Goal: Information Seeking & Learning: Find specific page/section

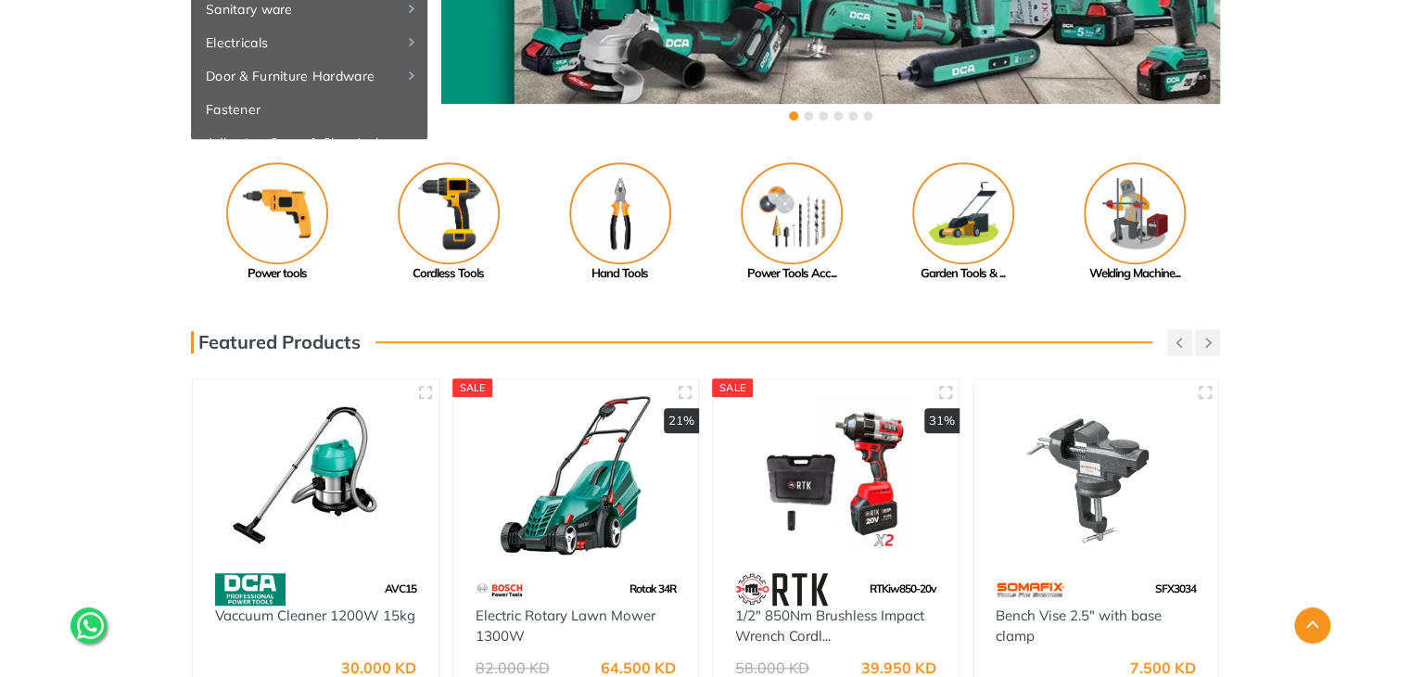
scroll to position [378, 0]
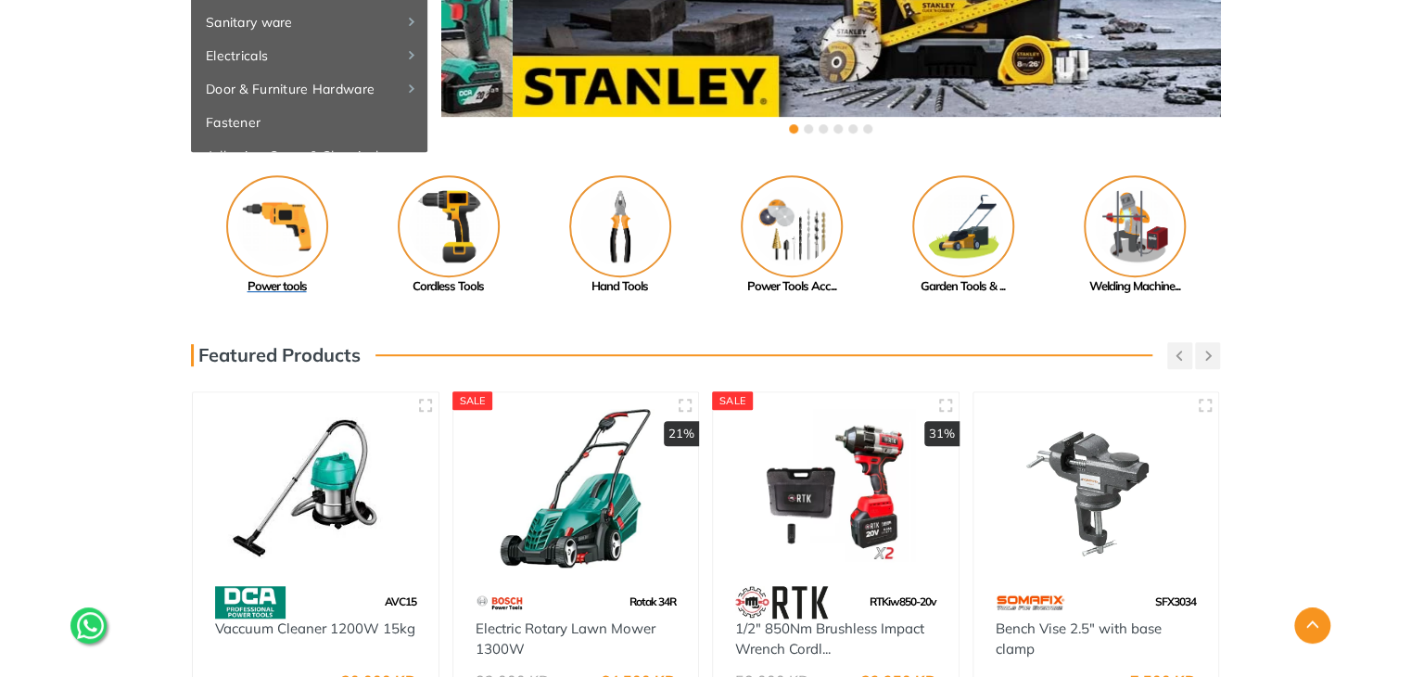
drag, startPoint x: 1043, startPoint y: 85, endPoint x: 327, endPoint y: 198, distance: 724.6
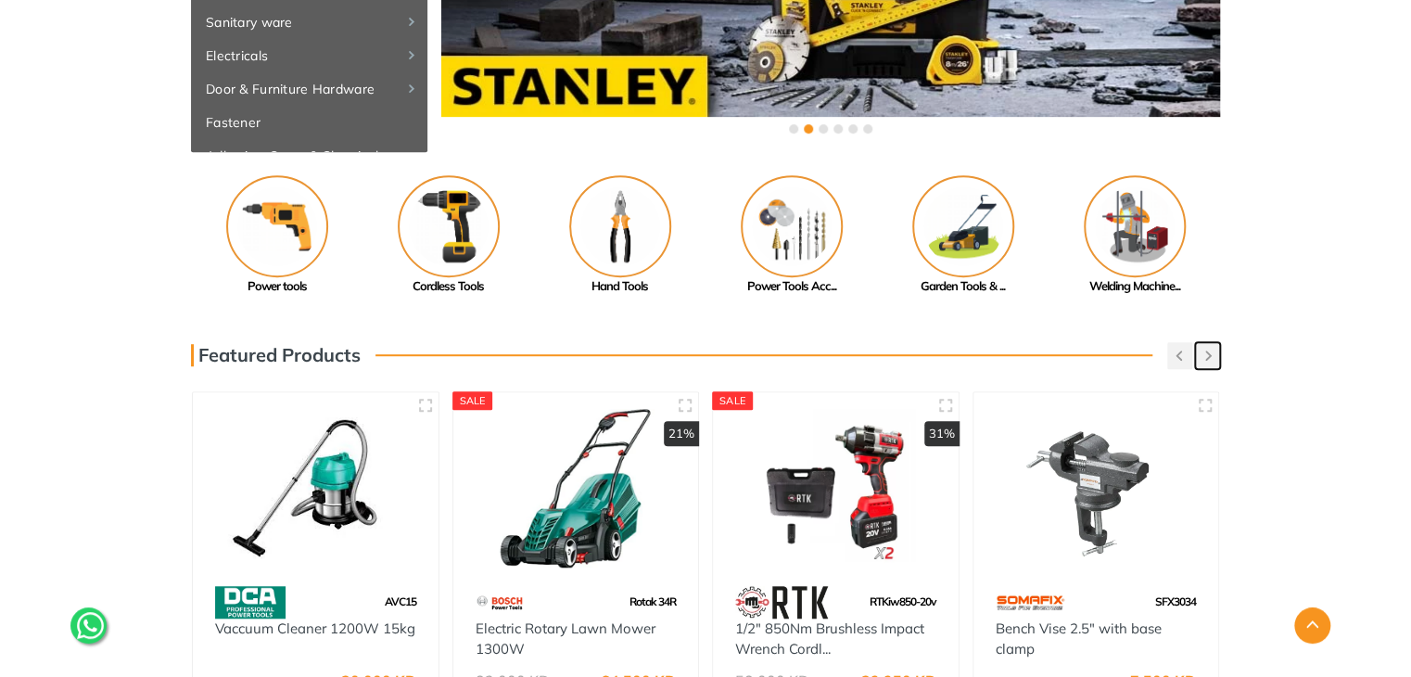
click at [1209, 348] on button "button" at bounding box center [1207, 355] width 25 height 27
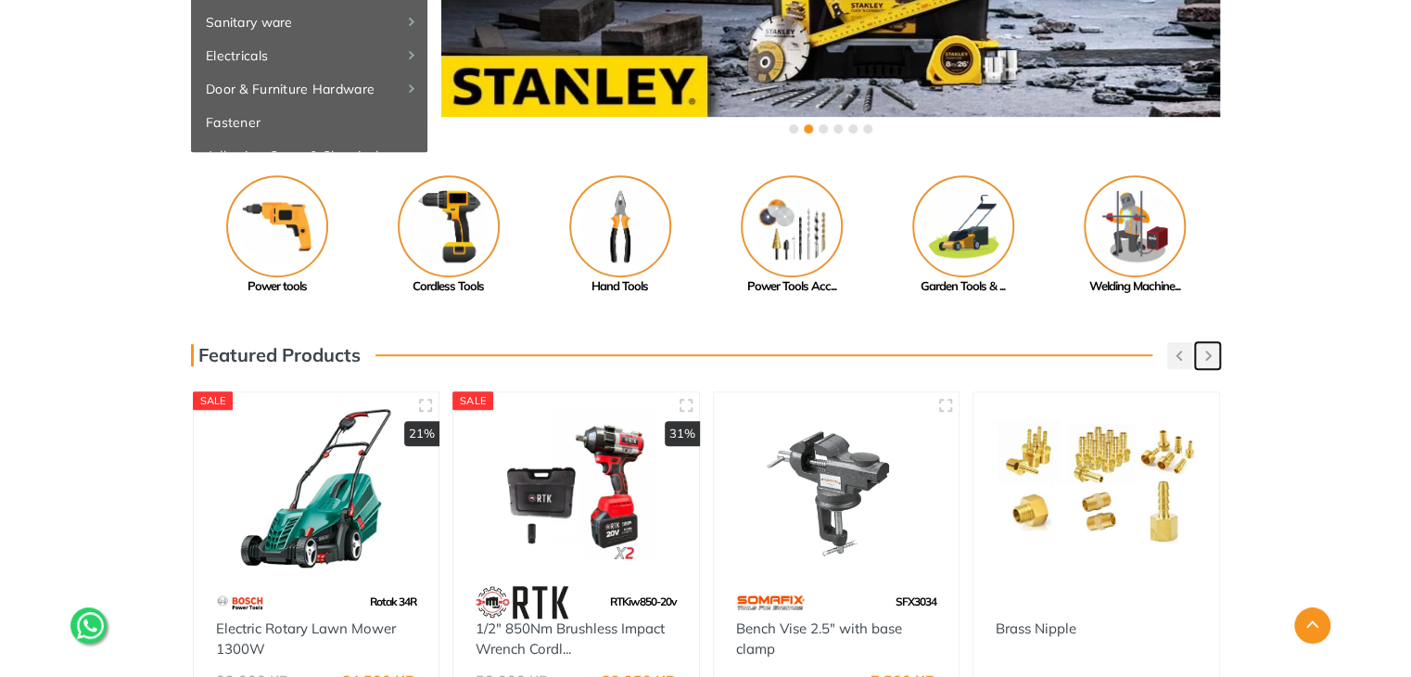
click at [1212, 350] on button "button" at bounding box center [1207, 355] width 25 height 27
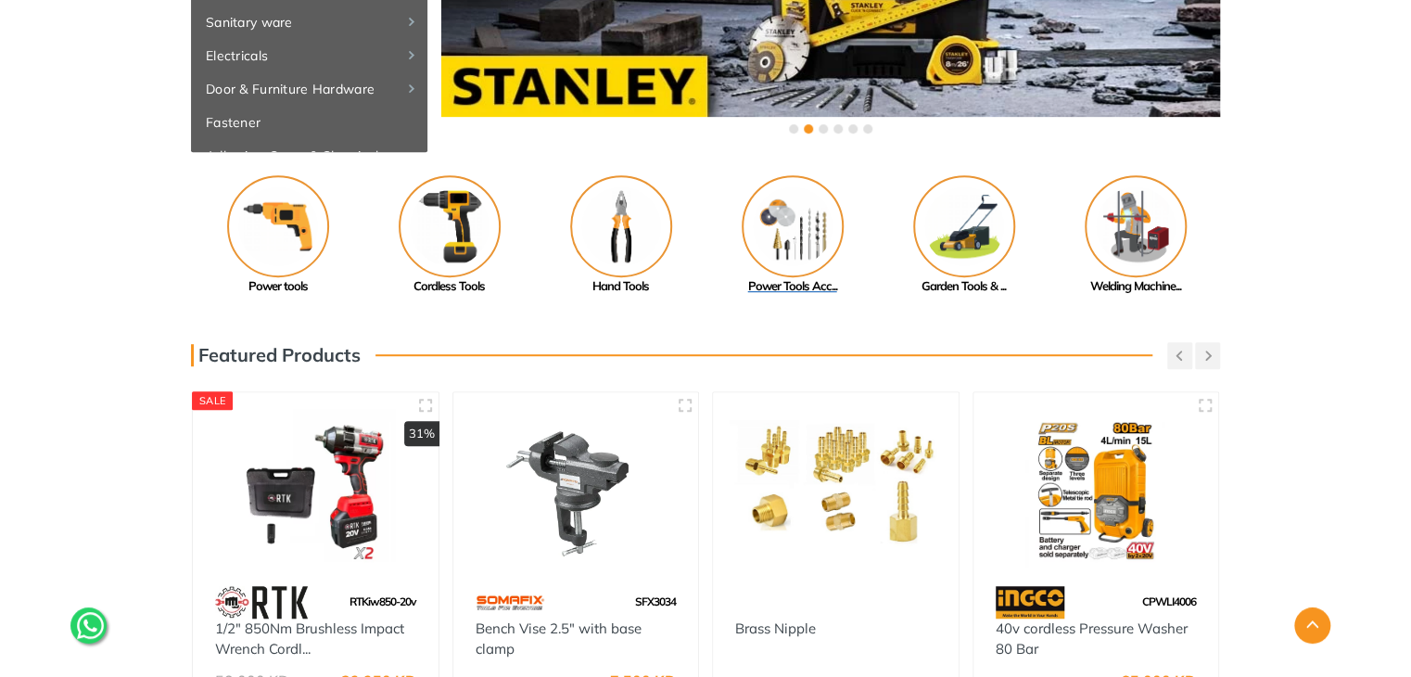
drag, startPoint x: 1156, startPoint y: 231, endPoint x: 828, endPoint y: 255, distance: 329.1
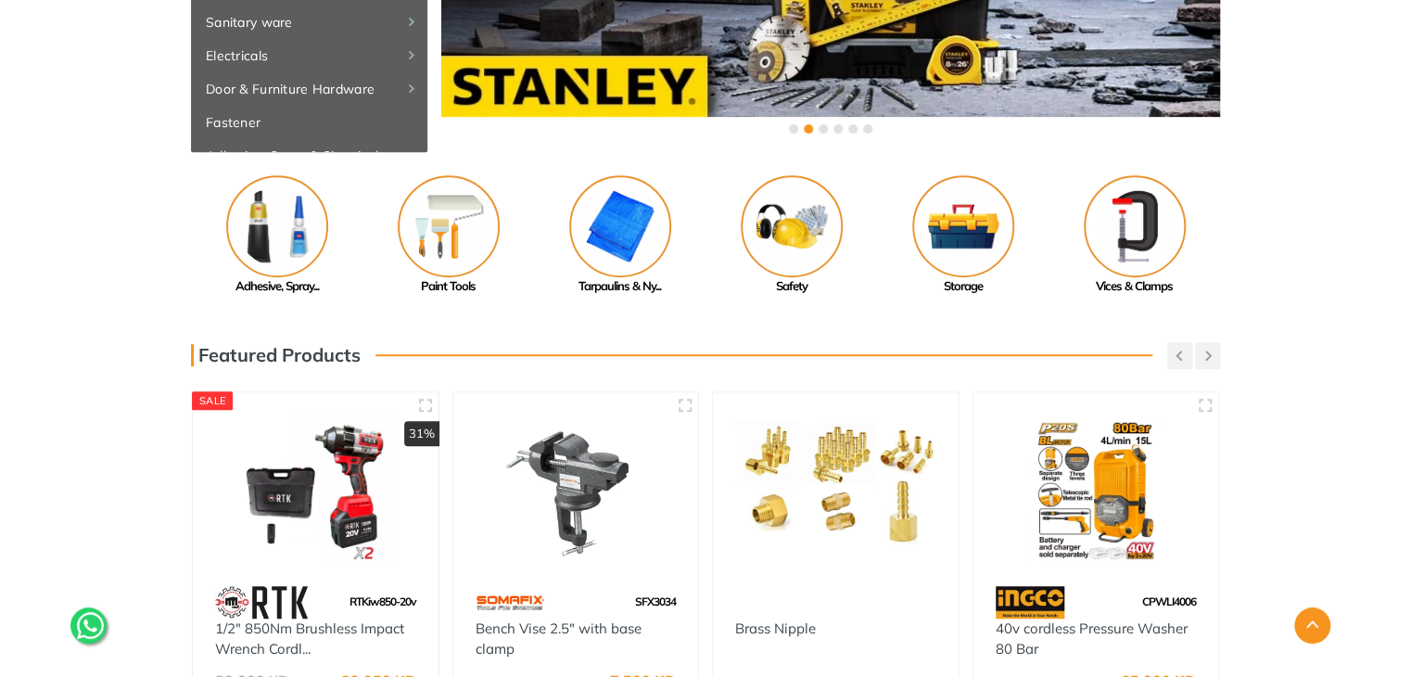
drag, startPoint x: 796, startPoint y: 233, endPoint x: 1238, endPoint y: 227, distance: 441.3
click at [1238, 227] on div "Previous Adhesive, Spray... Paint Tools" at bounding box center [705, 235] width 1411 height 121
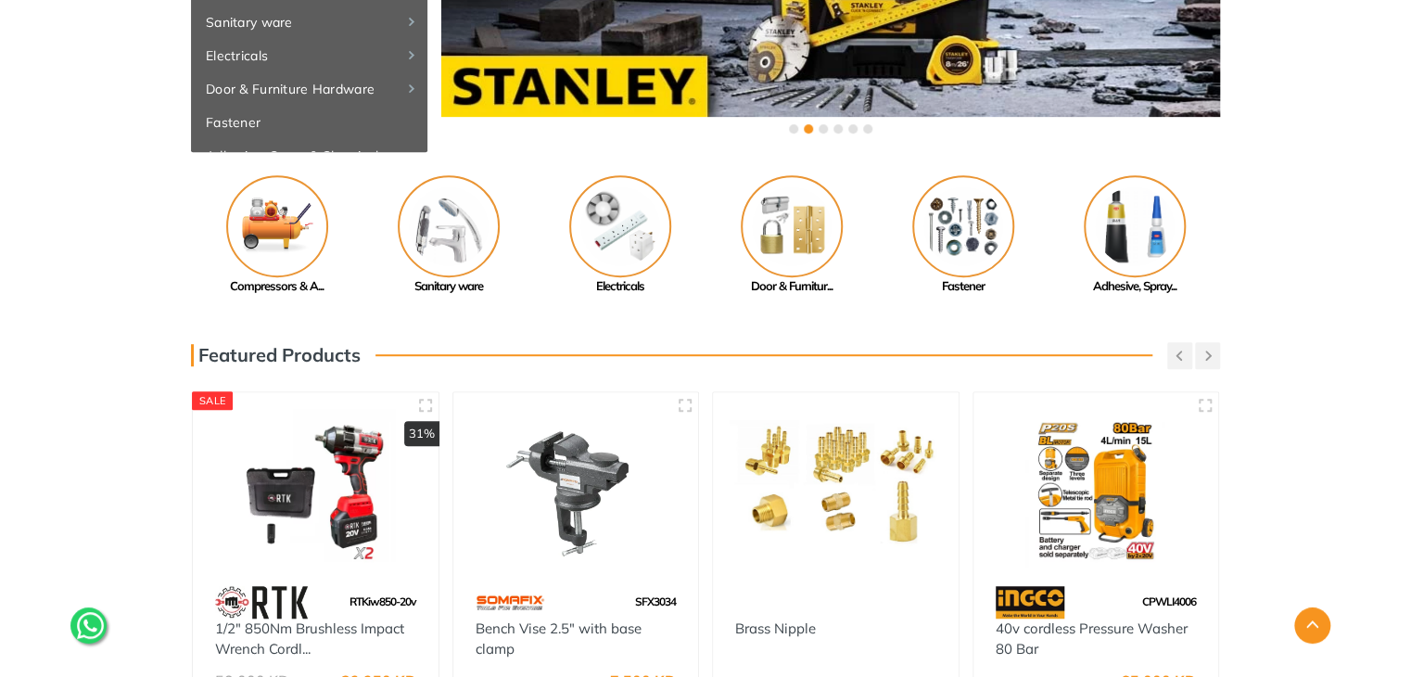
drag, startPoint x: 449, startPoint y: 232, endPoint x: 1267, endPoint y: 175, distance: 820.6
click at [1267, 175] on div "Previous Adhesive, Spray... Paint Tools" at bounding box center [705, 235] width 1411 height 121
click at [299, 220] on img at bounding box center [277, 226] width 102 height 102
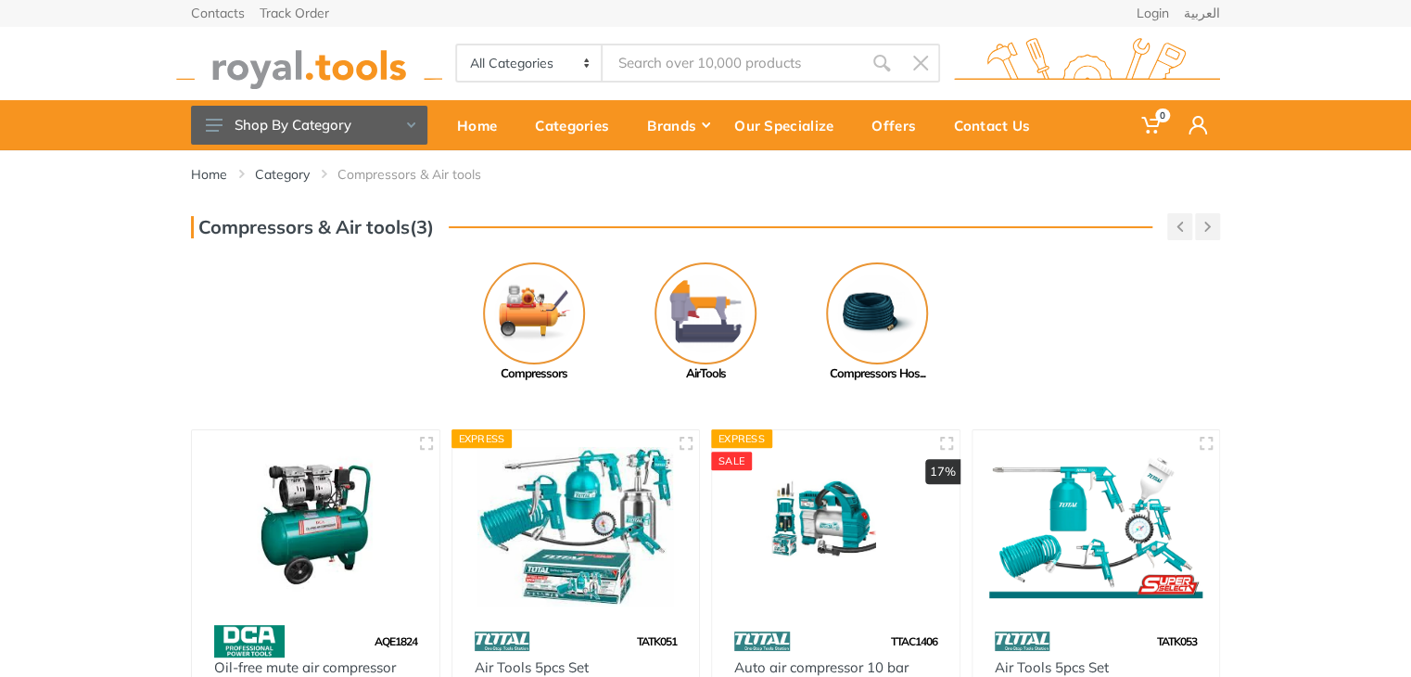
click at [646, 70] on input "Site search" at bounding box center [733, 63] width 260 height 39
paste input "PAINT ROLLER 9"*38*7*6"
type input "PAINT ROLLER 9"*38*7*6"
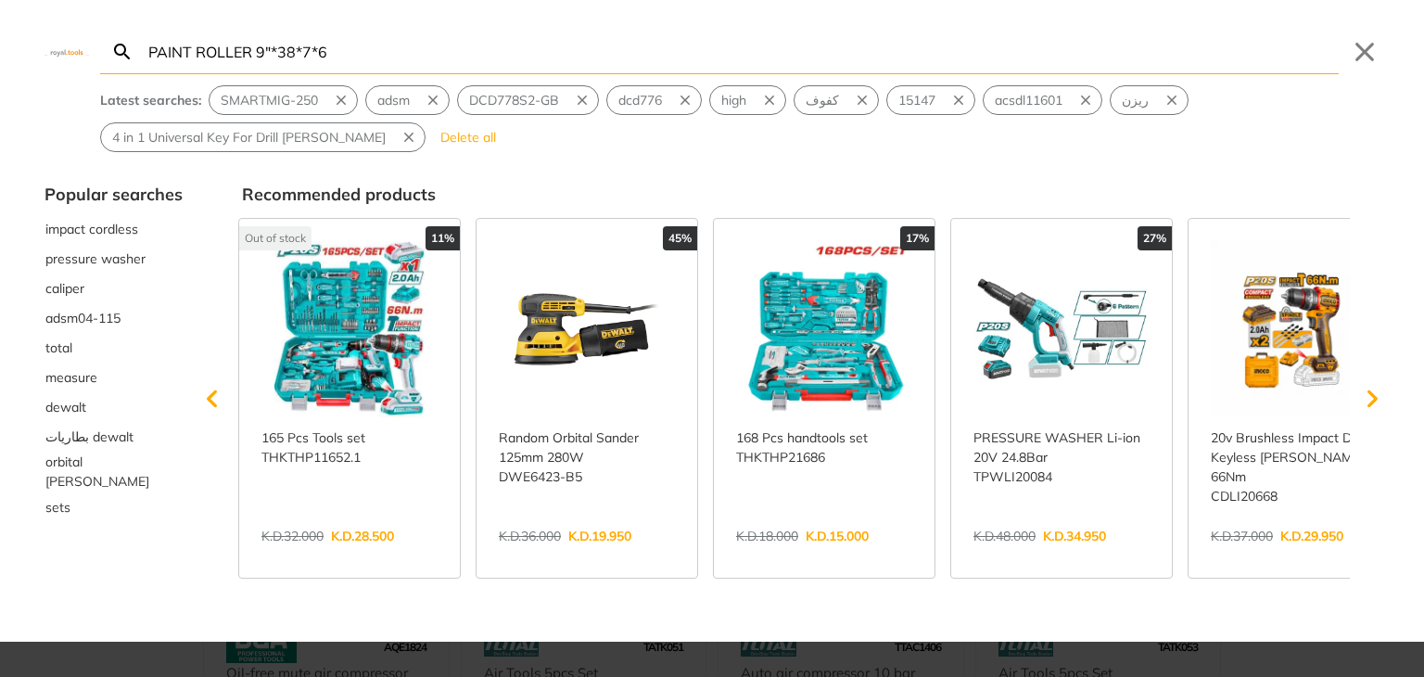
type input "PAINT ROLLER 9"*38*7*6"
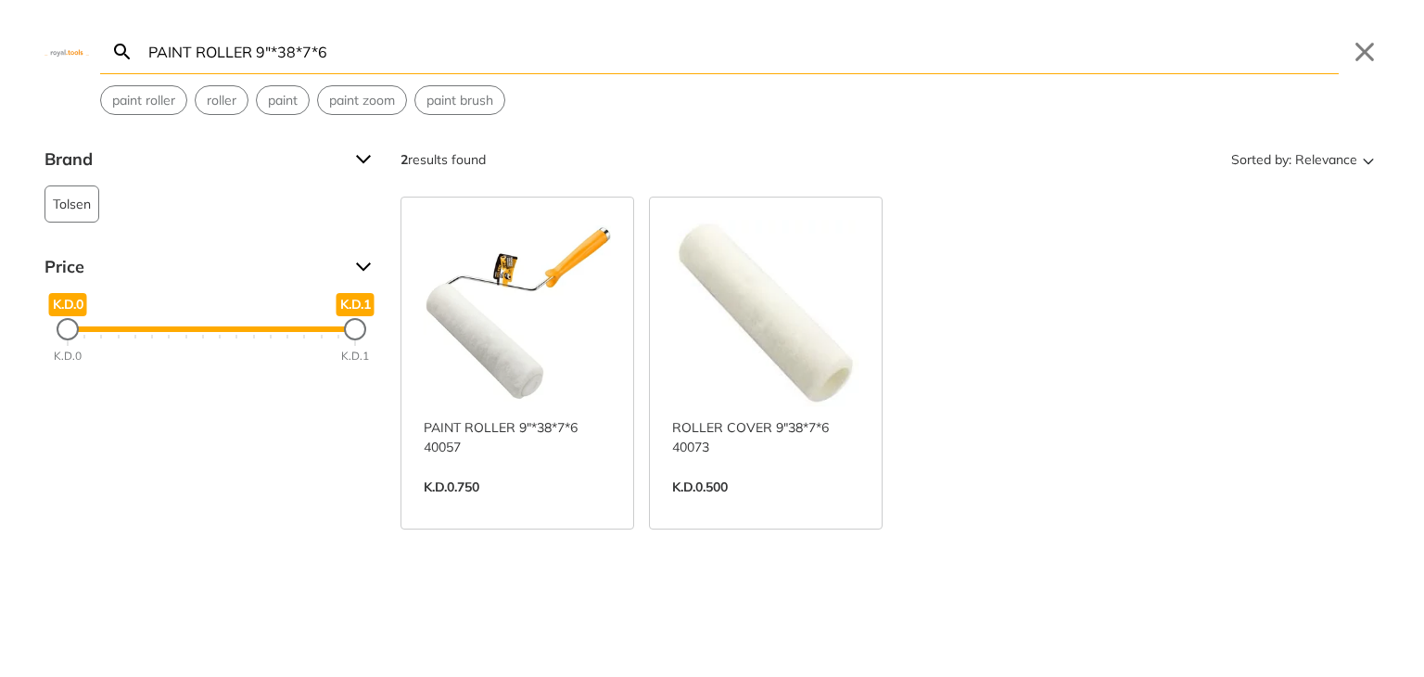
click at [560, 506] on link "View more →" at bounding box center [517, 506] width 187 height 0
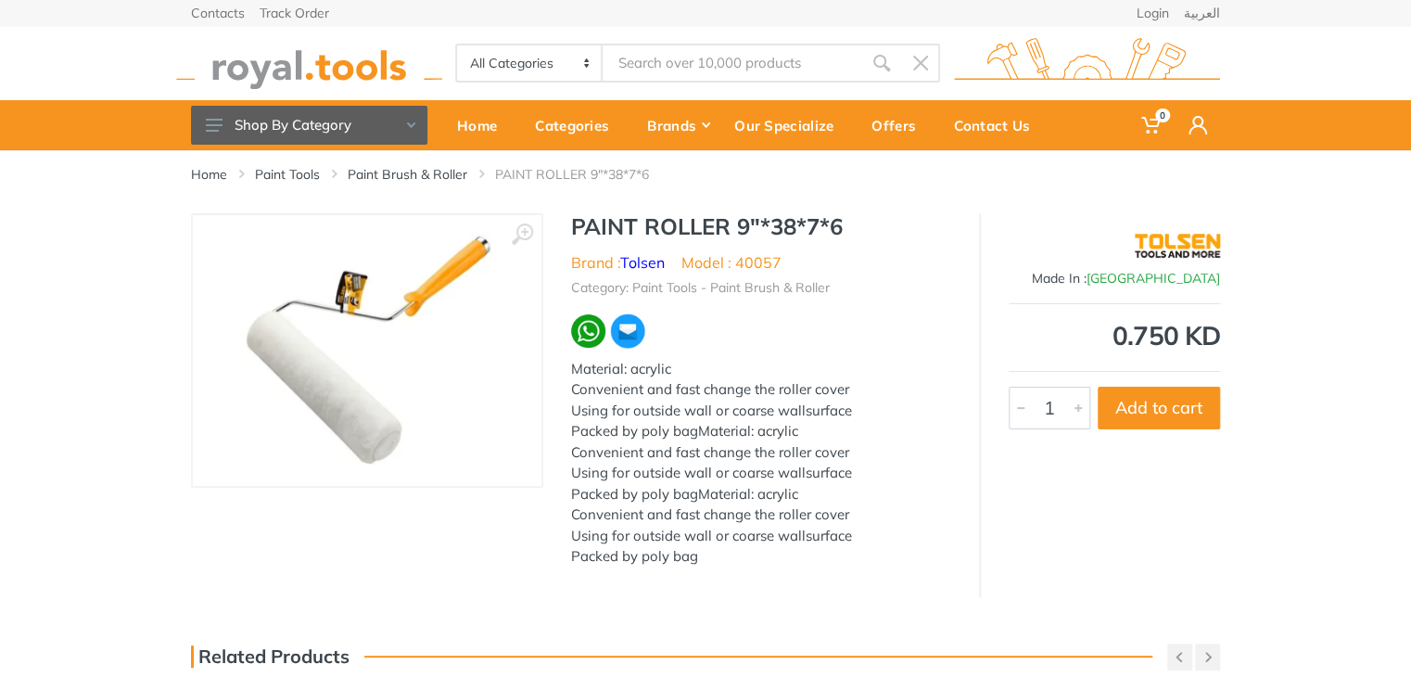
type input "PAINT ROLLER 9"*38*7*6"
drag, startPoint x: 732, startPoint y: 227, endPoint x: 575, endPoint y: 237, distance: 157.9
click at [575, 237] on h1 "PAINT ROLLER 9"*38*7*6" at bounding box center [761, 226] width 380 height 27
copy h1 "PAINT ROLLER"
click at [1215, 12] on link "العربية" at bounding box center [1202, 12] width 36 height 13
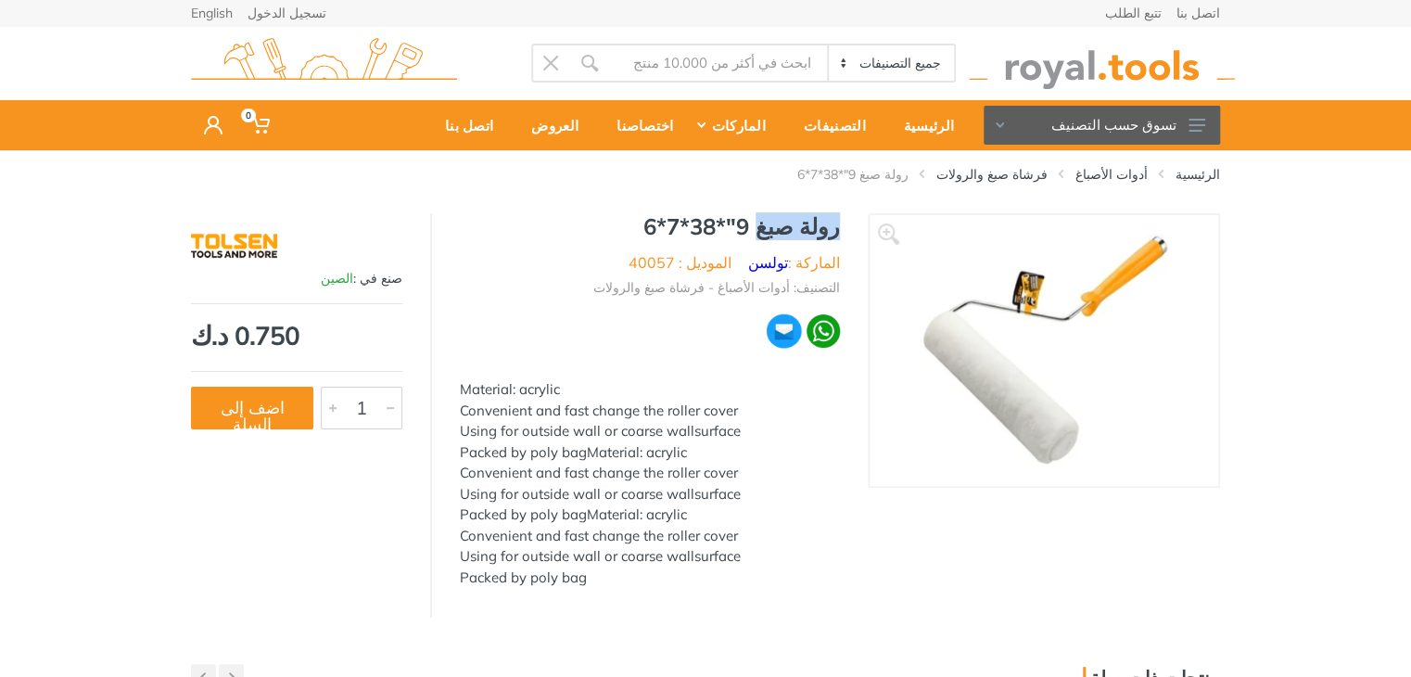
drag, startPoint x: 846, startPoint y: 229, endPoint x: 770, endPoint y: 234, distance: 76.2
click at [770, 234] on div "رولة صبغ 9"*38*7*6 الماركة : تولسن الموديل : 40057 التصنيف: أدوات الأصباغ - فرش…" at bounding box center [650, 406] width 436 height 386
copy h1 "رولة صبغ"
click at [1211, 175] on link "الرئيسية" at bounding box center [1198, 174] width 44 height 19
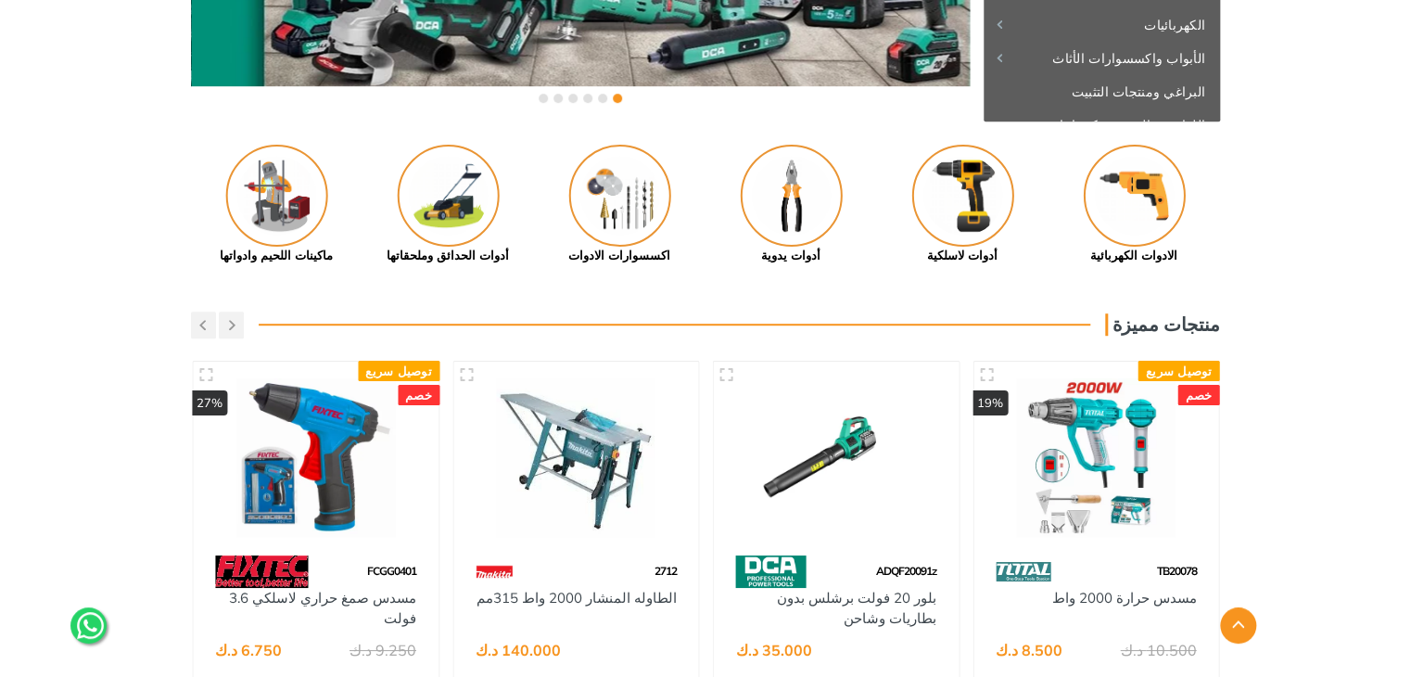
scroll to position [404, 0]
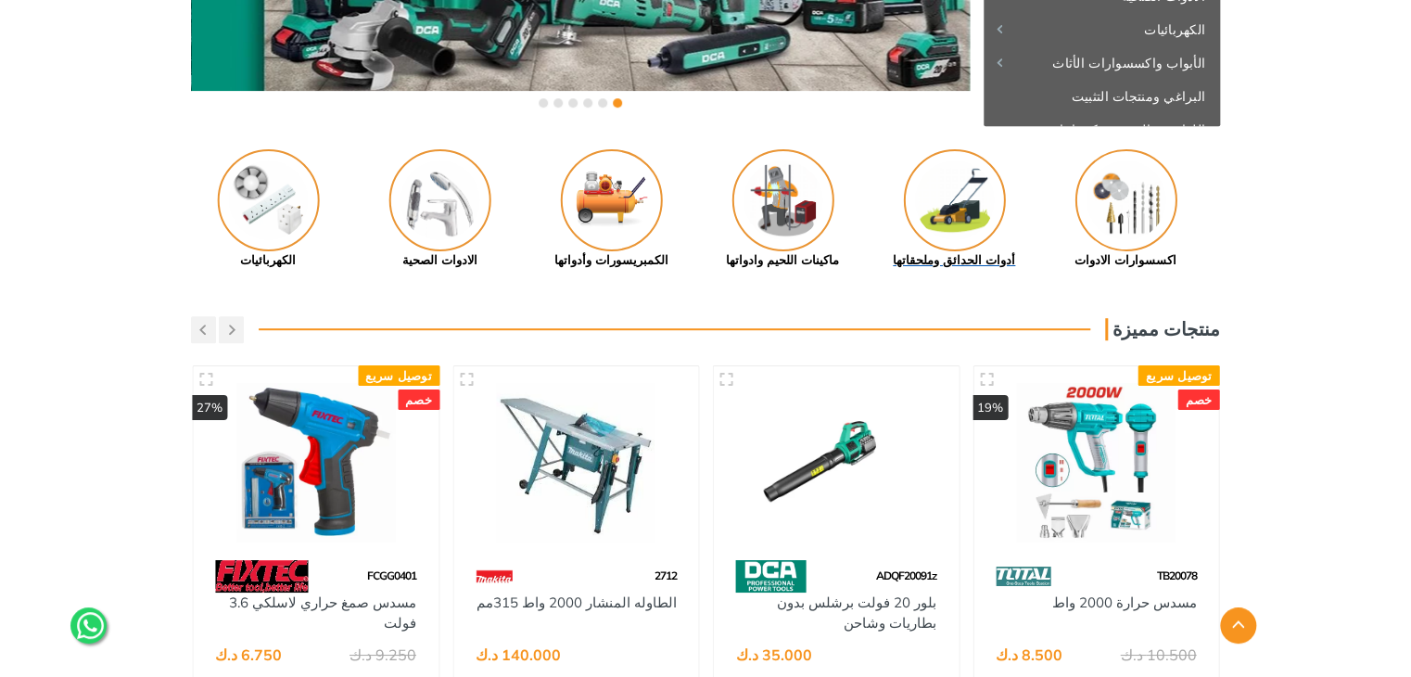
drag, startPoint x: 484, startPoint y: 210, endPoint x: 990, endPoint y: 227, distance: 506.5
click at [990, 227] on img at bounding box center [955, 200] width 102 height 102
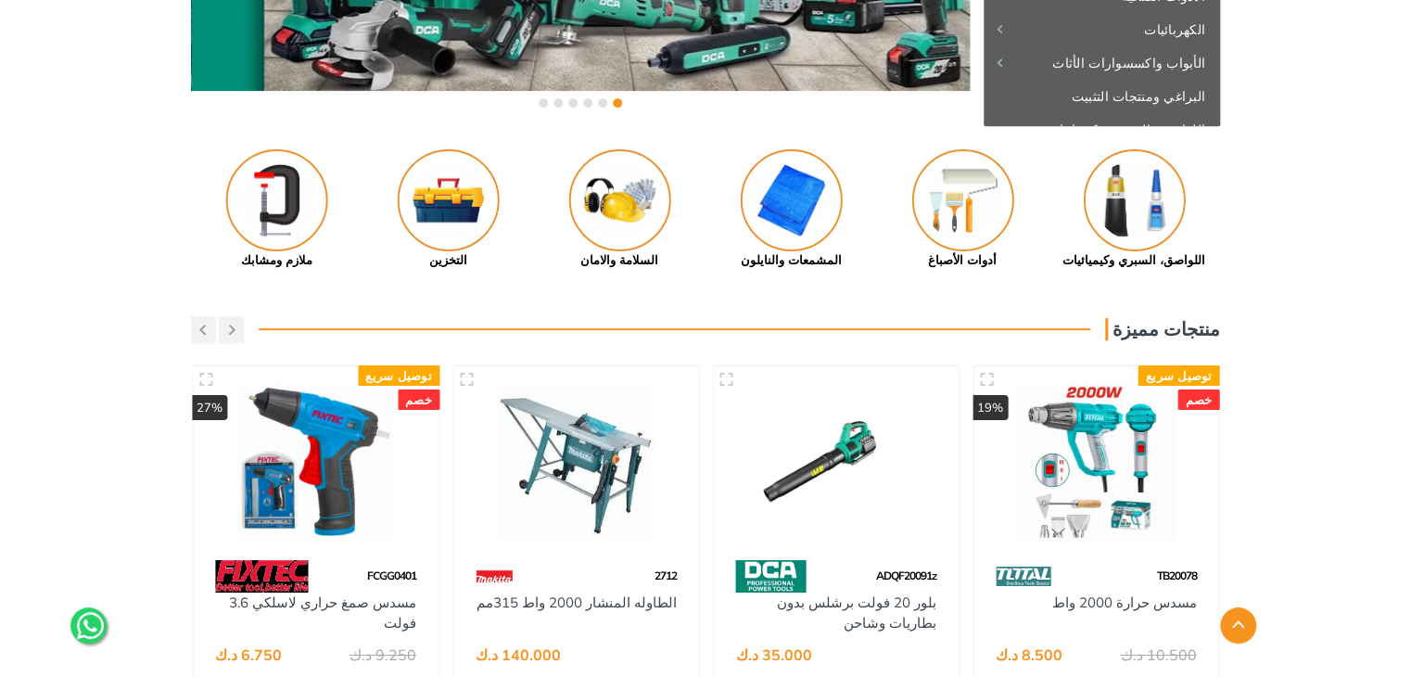
drag, startPoint x: 478, startPoint y: 186, endPoint x: 994, endPoint y: 283, distance: 524.4
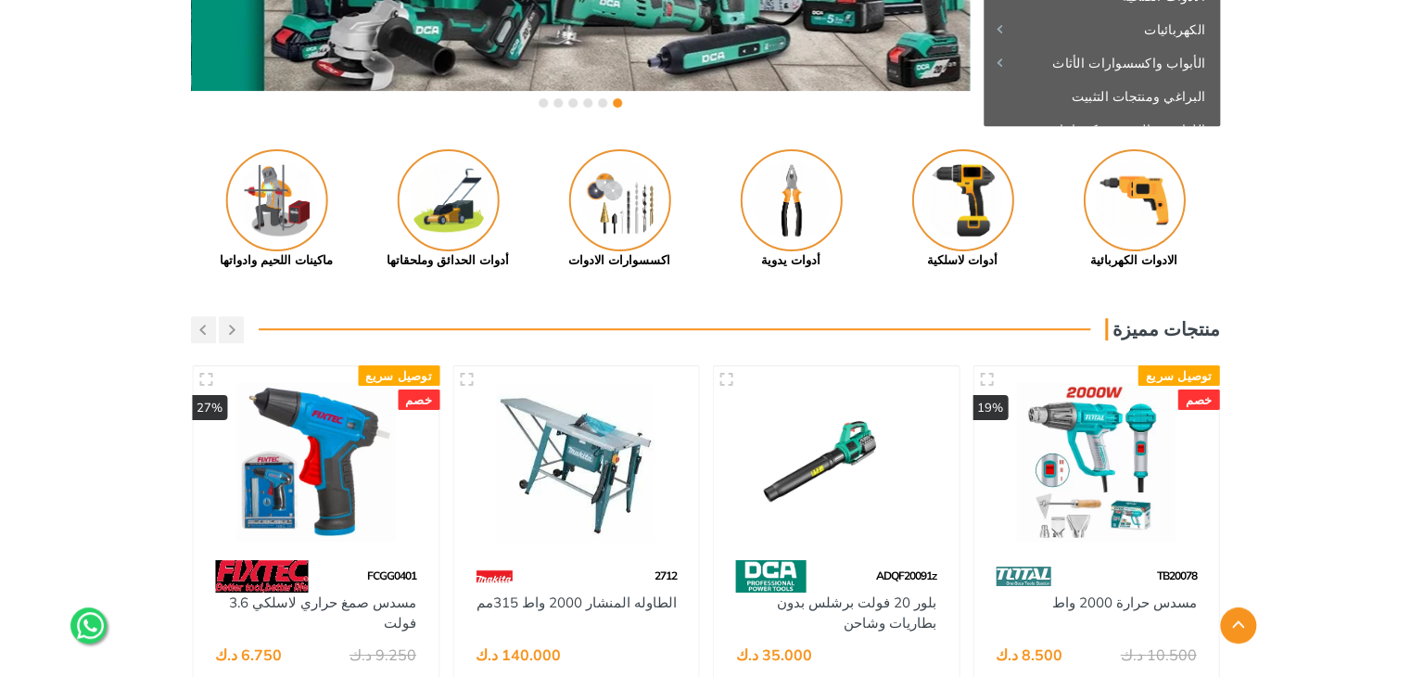
drag, startPoint x: 731, startPoint y: 223, endPoint x: 1061, endPoint y: 307, distance: 340.4
drag, startPoint x: 462, startPoint y: 205, endPoint x: 986, endPoint y: 186, distance: 525.1
click at [498, 186] on img at bounding box center [447, 200] width 102 height 102
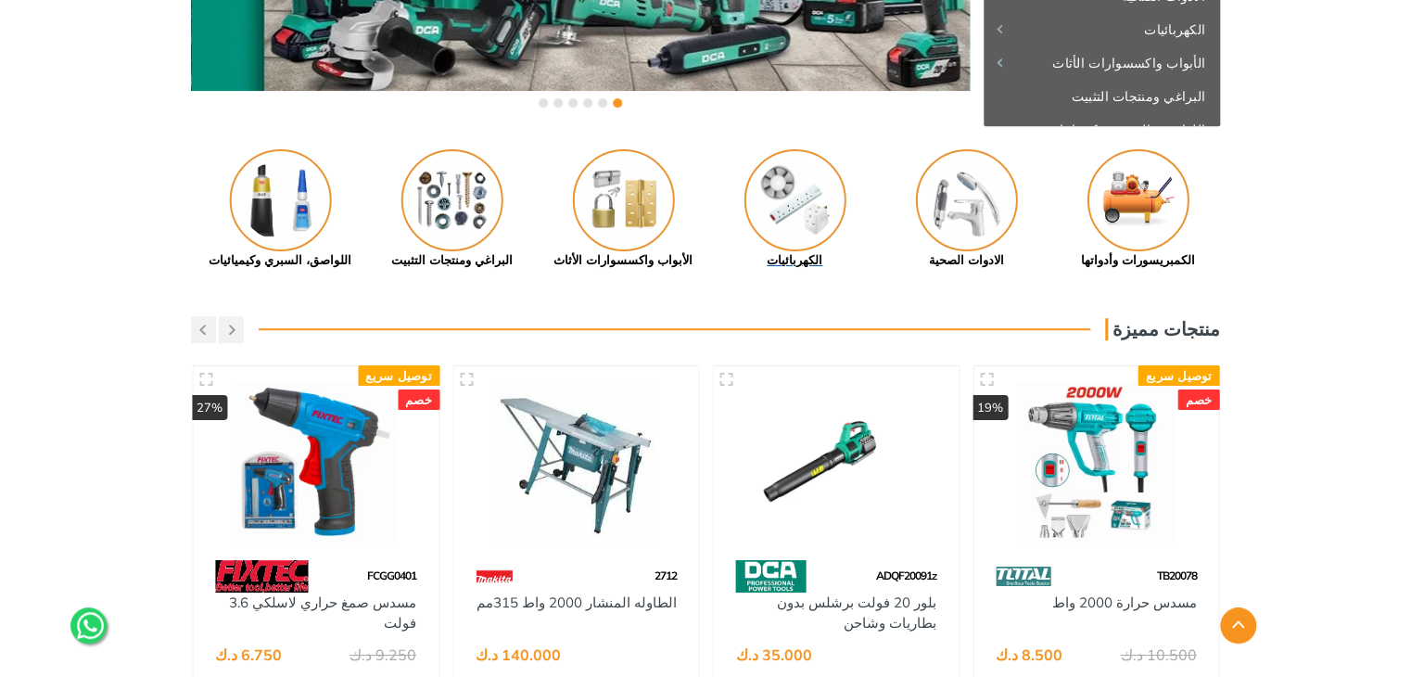
drag, startPoint x: 619, startPoint y: 205, endPoint x: 1083, endPoint y: 159, distance: 465.8
click at [675, 190] on img at bounding box center [624, 200] width 102 height 102
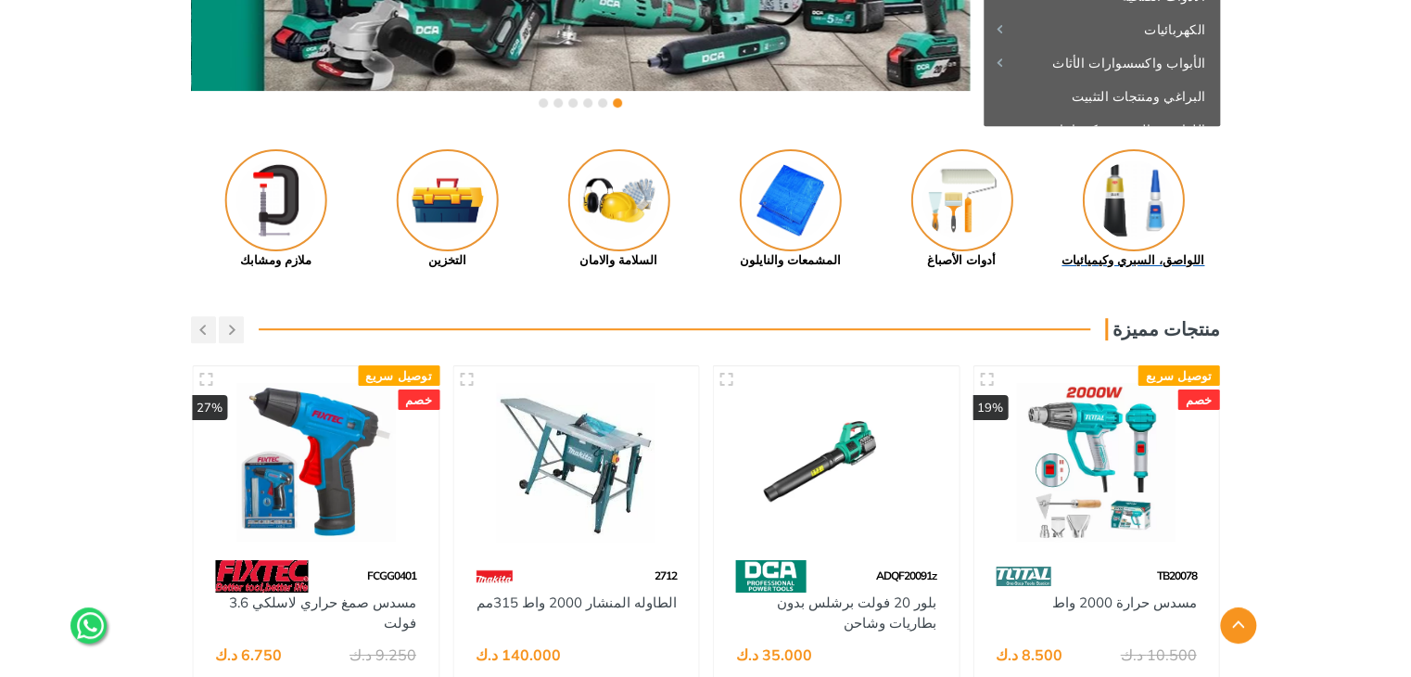
drag, startPoint x: 1156, startPoint y: 222, endPoint x: 818, endPoint y: 186, distance: 340.2
click at [1083, 200] on img at bounding box center [1134, 200] width 102 height 102
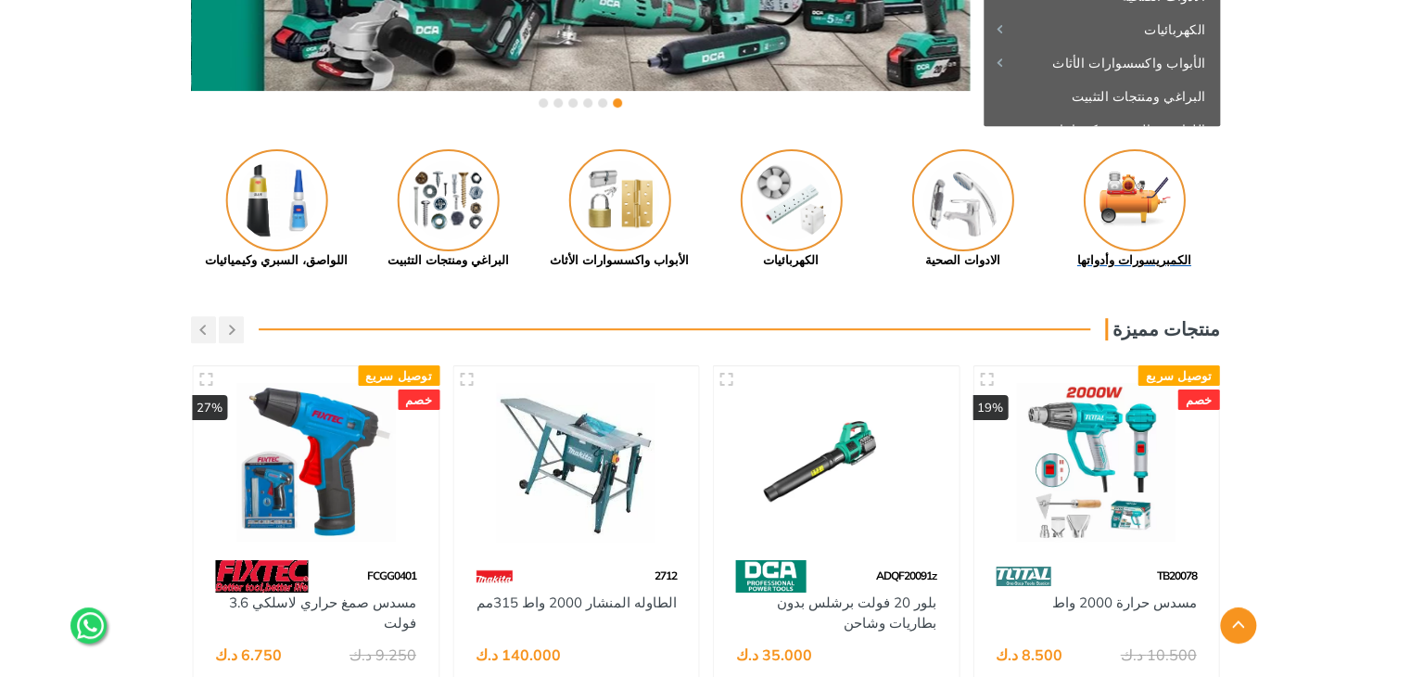
click at [1143, 202] on img at bounding box center [1135, 200] width 102 height 102
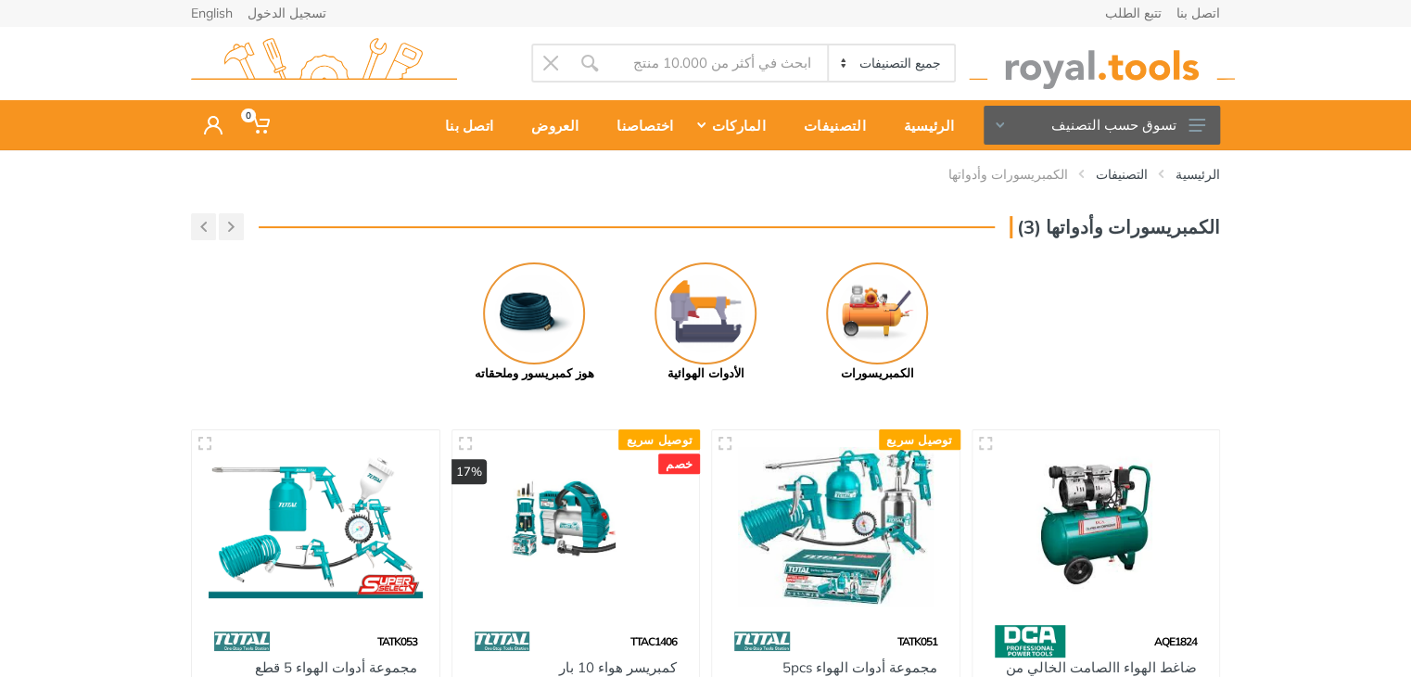
scroll to position [1, 0]
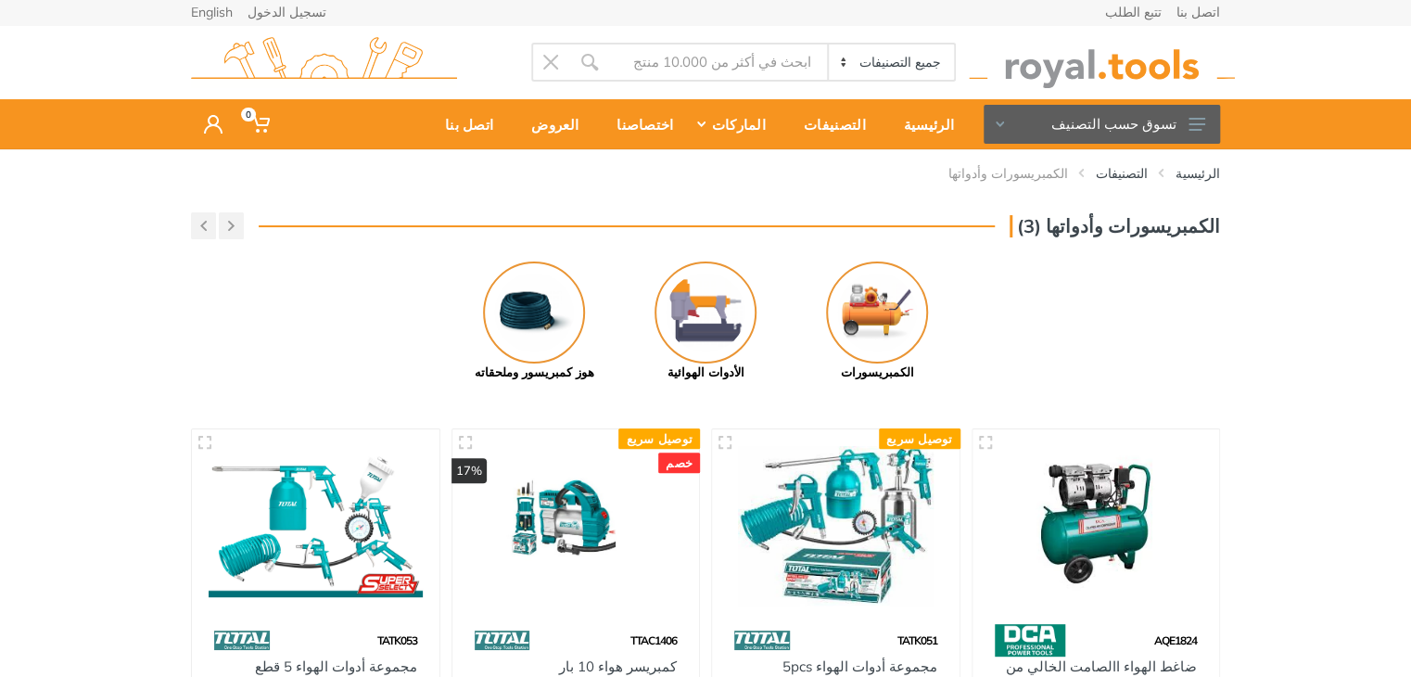
drag, startPoint x: 1421, startPoint y: 199, endPoint x: 1423, endPoint y: 313, distance: 114.0
click at [1410, 313] on html "0" at bounding box center [705, 337] width 1411 height 677
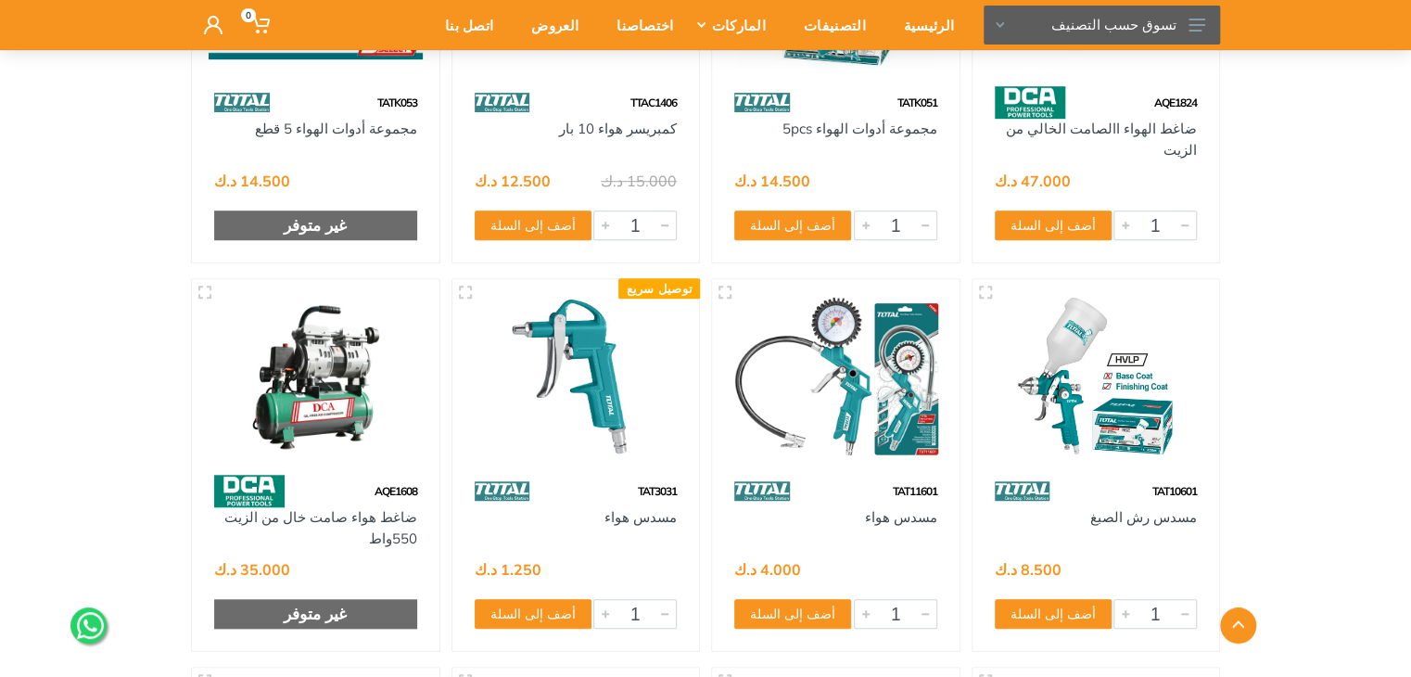
scroll to position [591, 0]
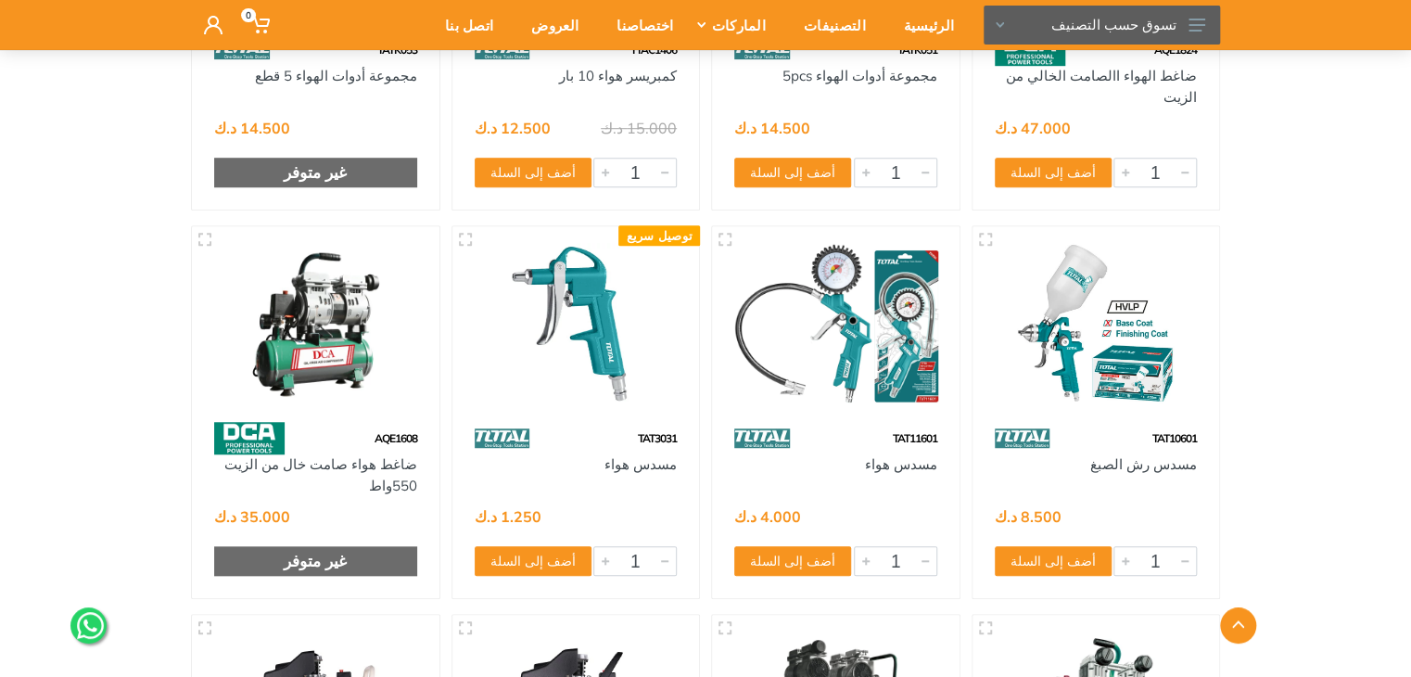
click at [808, 346] on img at bounding box center [836, 323] width 214 height 160
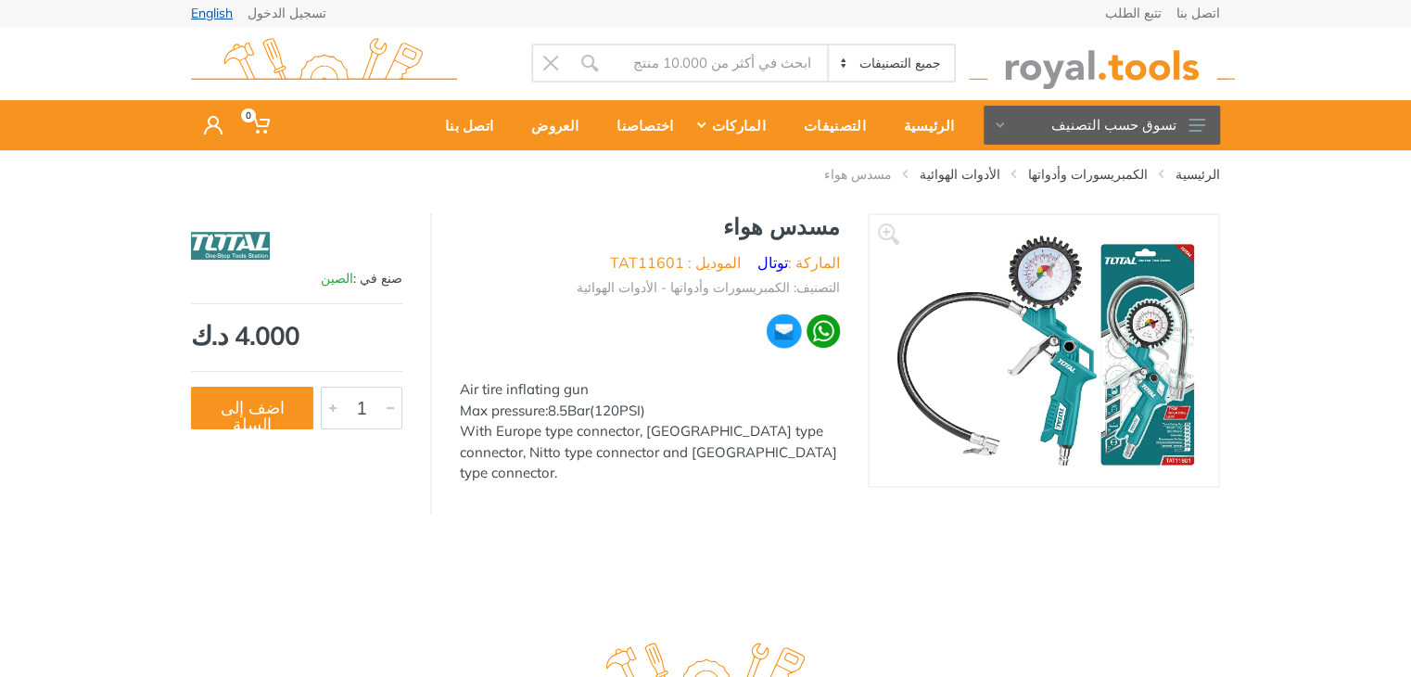
click at [219, 16] on link "English" at bounding box center [212, 12] width 42 height 13
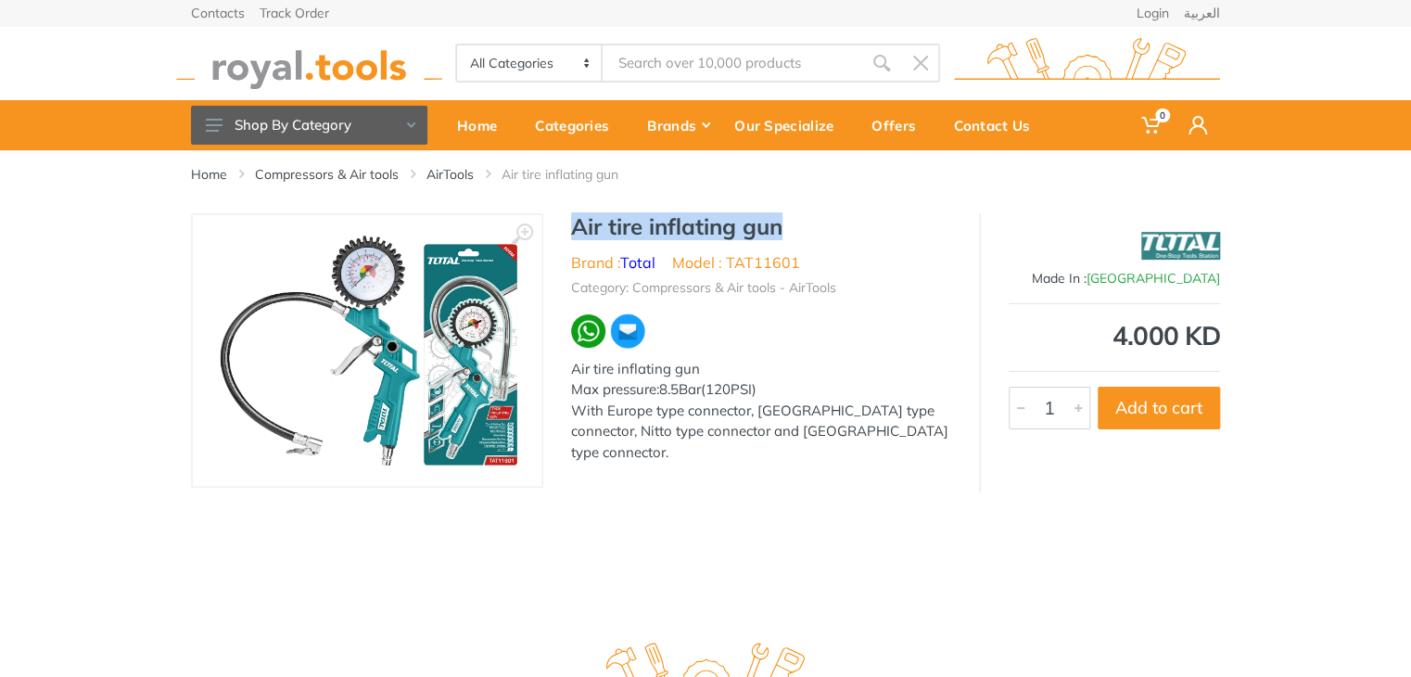
drag, startPoint x: 790, startPoint y: 223, endPoint x: 574, endPoint y: 231, distance: 216.1
click at [574, 231] on h1 "Air tire inflating gun" at bounding box center [761, 226] width 380 height 27
copy h1 "Air tire inflating gun"
type input "Air tire inflating gun"
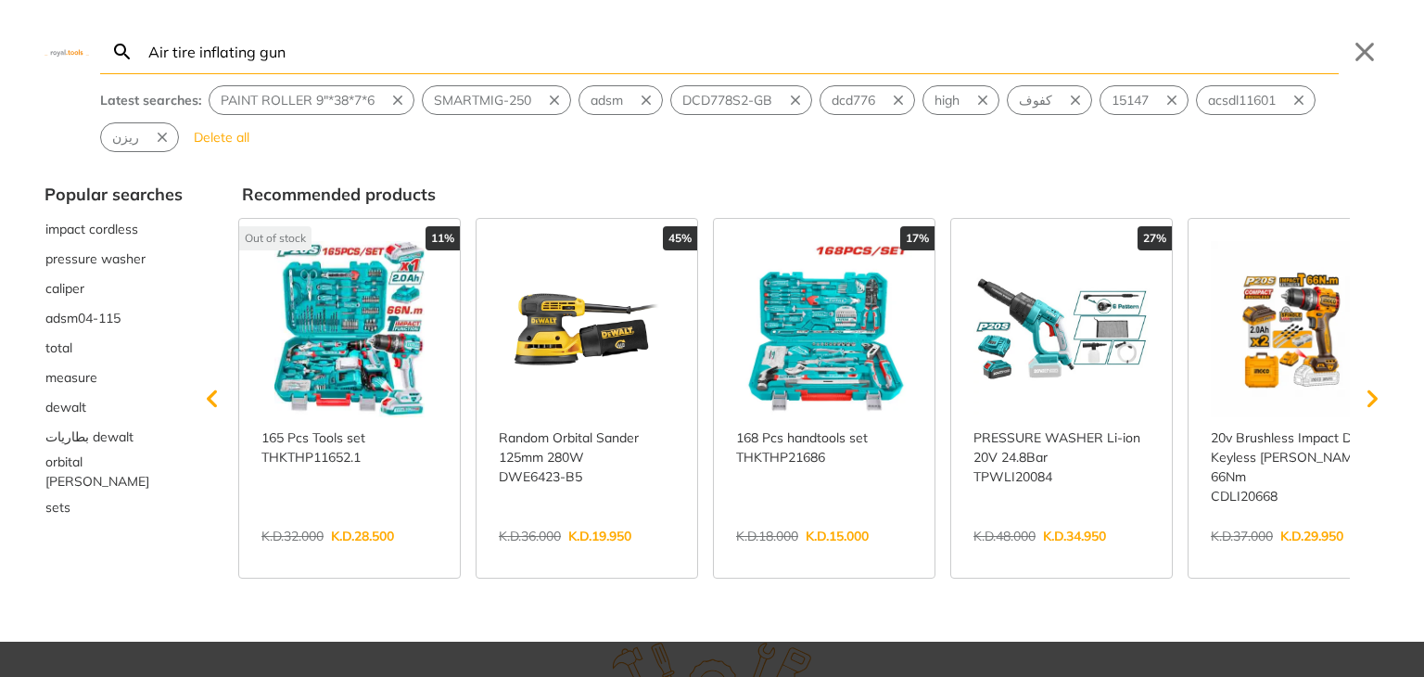
type input "Air tire inflating gun"
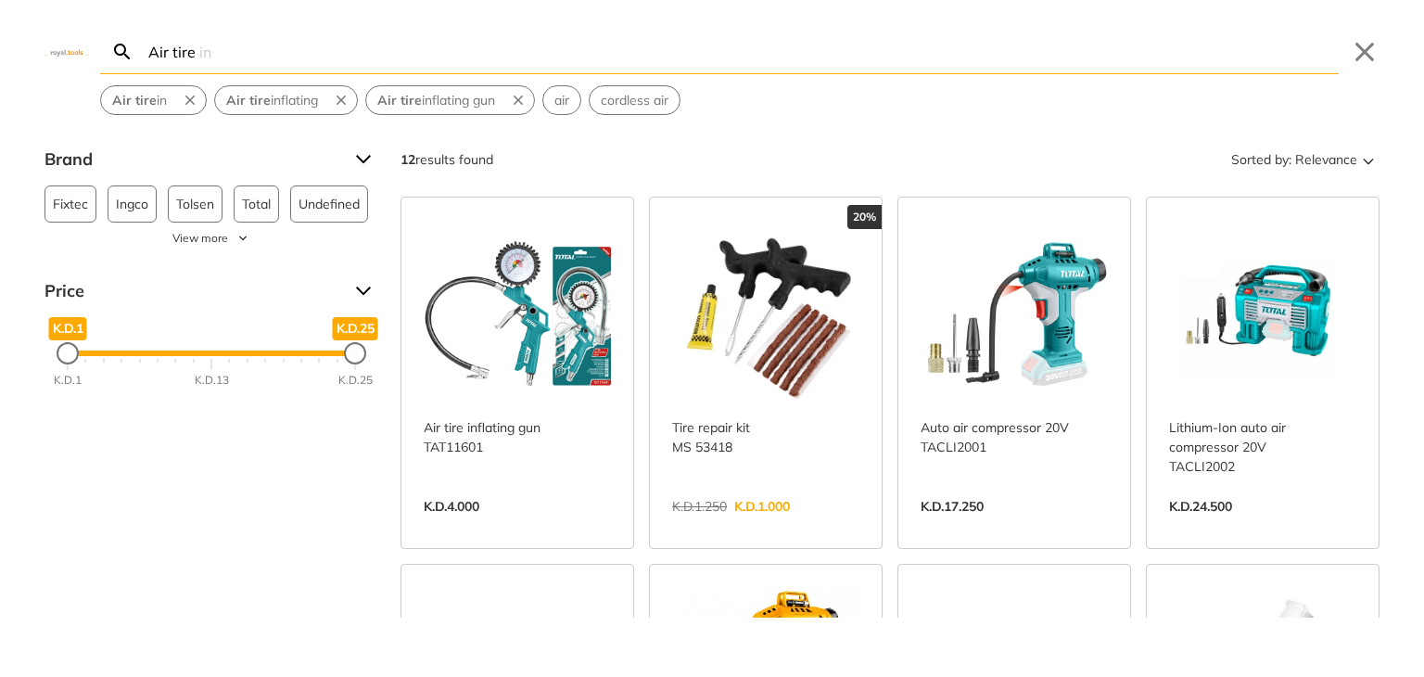
type input "Air tire"
click at [599, 526] on link "View more →" at bounding box center [517, 526] width 187 height 0
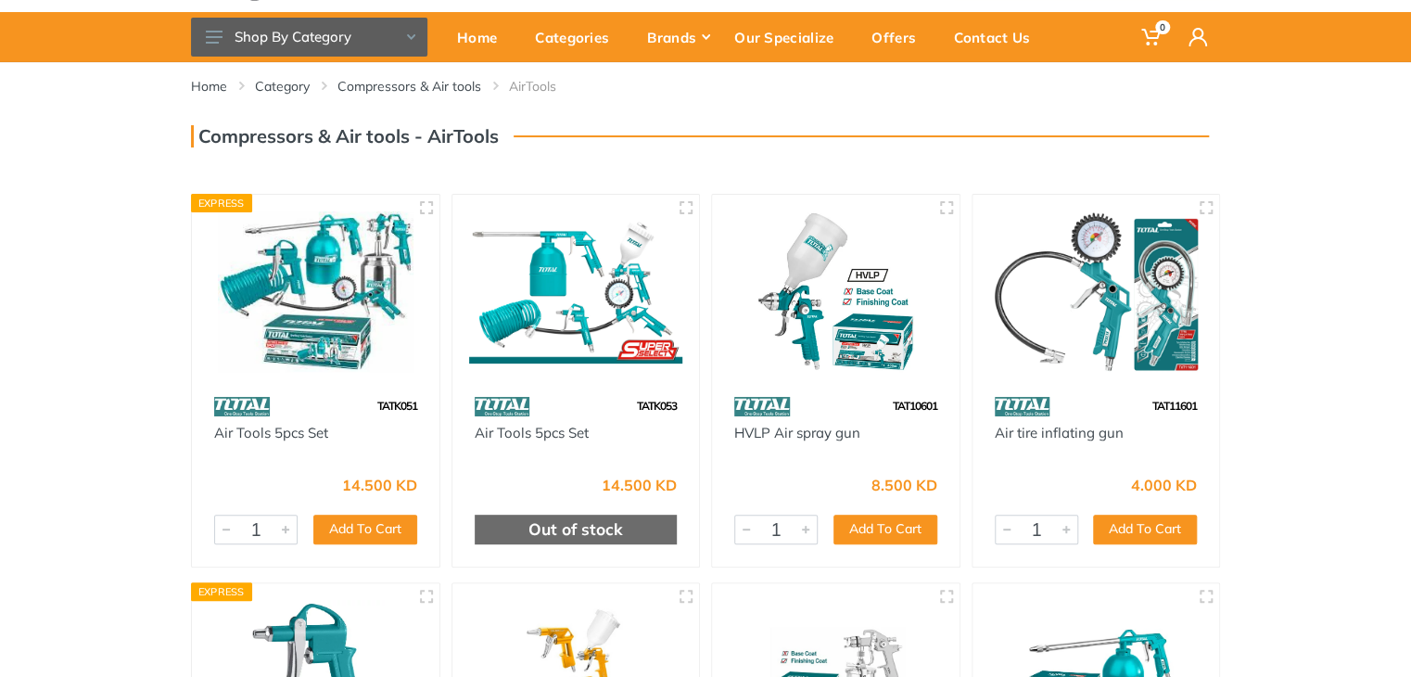
scroll to position [97, 0]
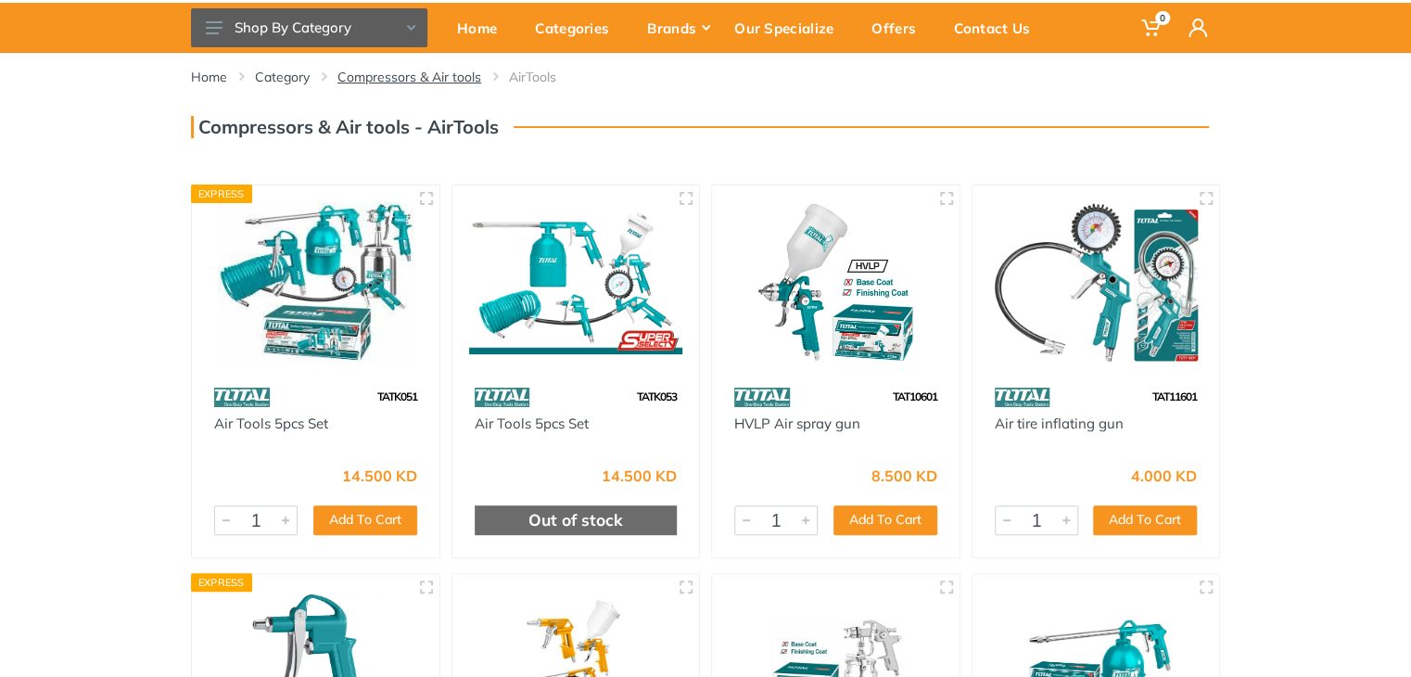
click at [439, 69] on link "Compressors & Air tools" at bounding box center [409, 77] width 144 height 19
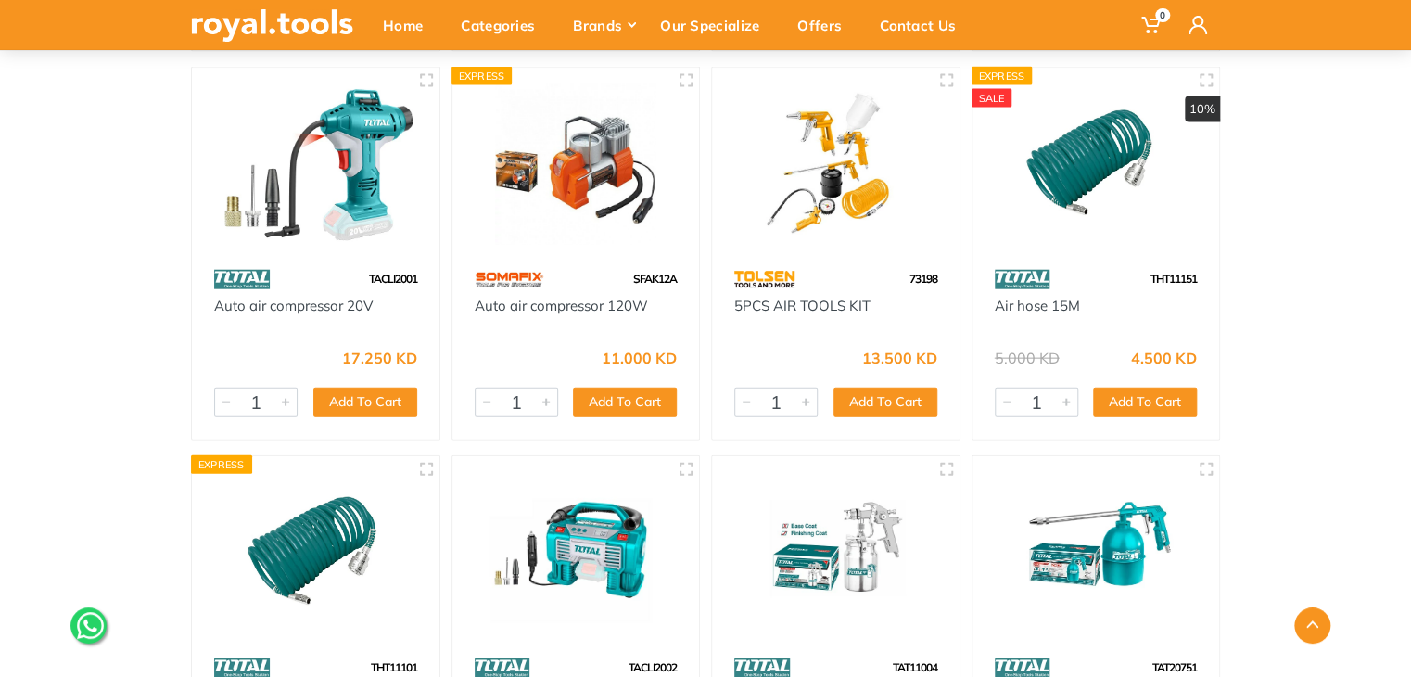
scroll to position [1907, 0]
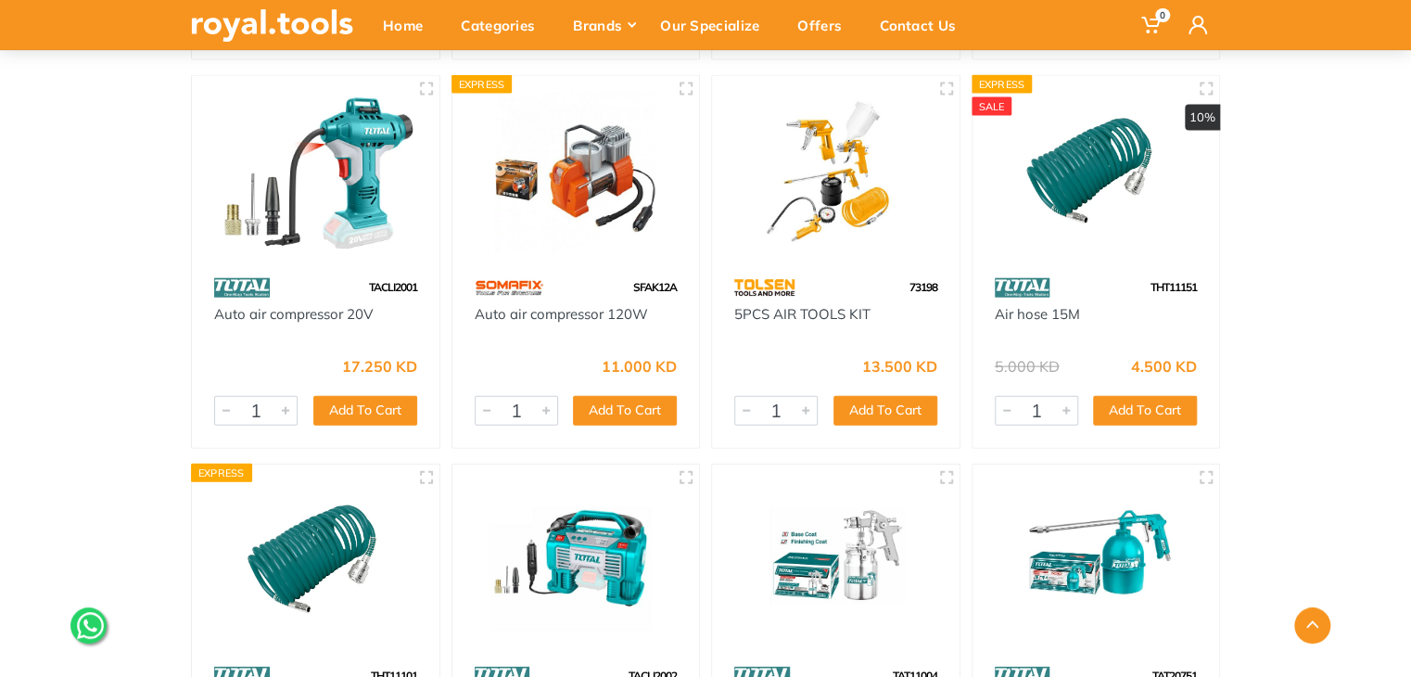
drag, startPoint x: 1423, startPoint y: 117, endPoint x: 1420, endPoint y: 604, distance: 486.7
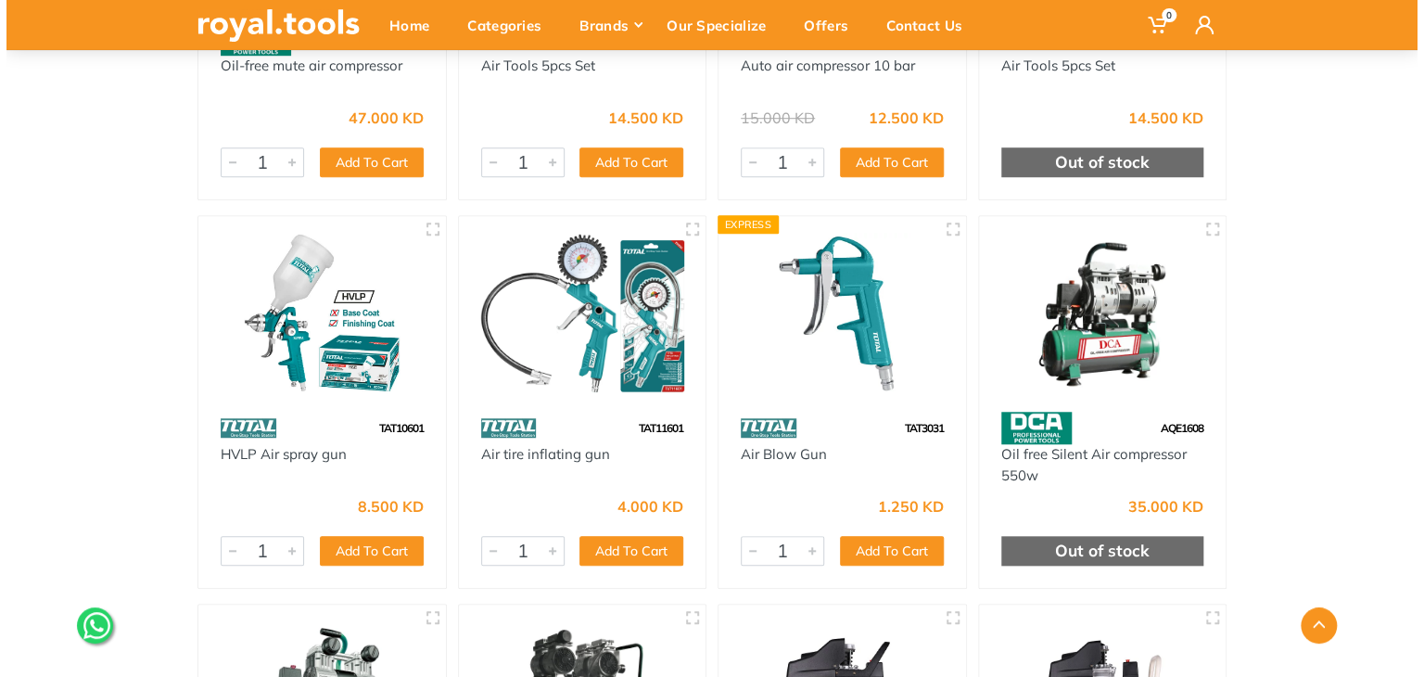
scroll to position [0, 0]
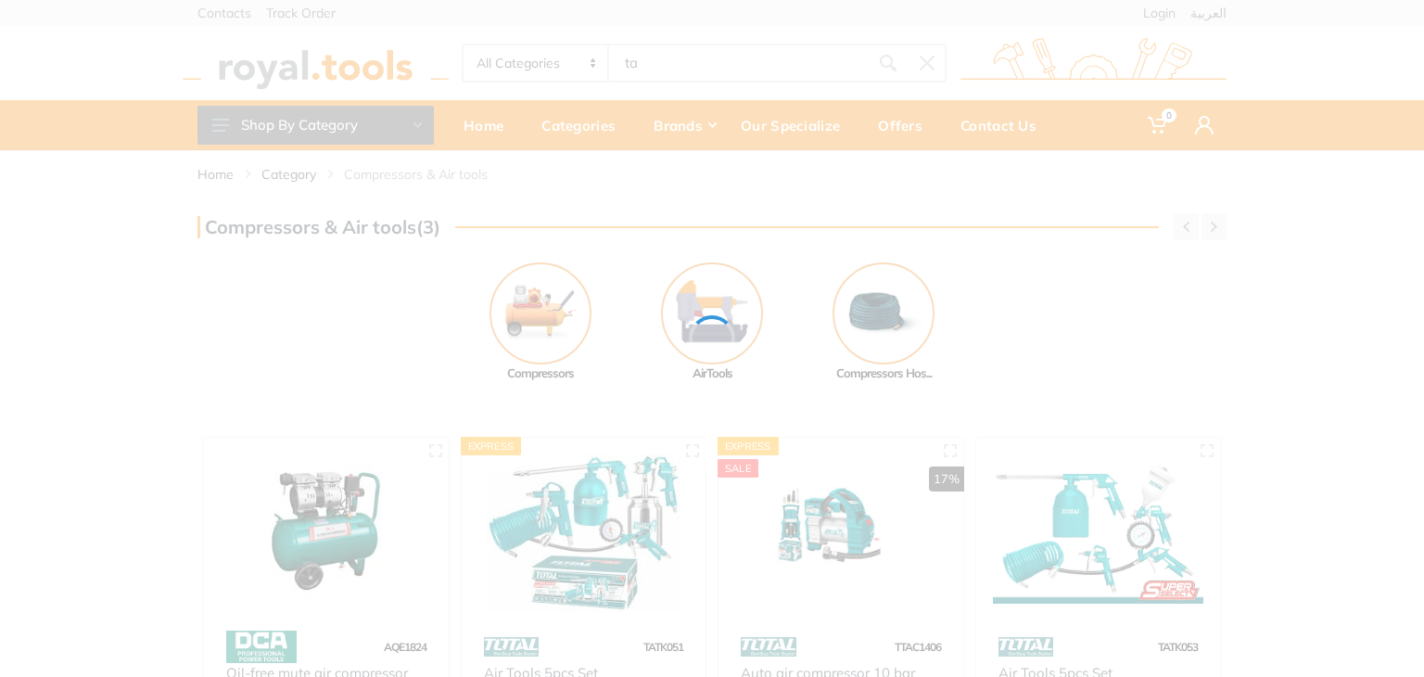
type input "ta"
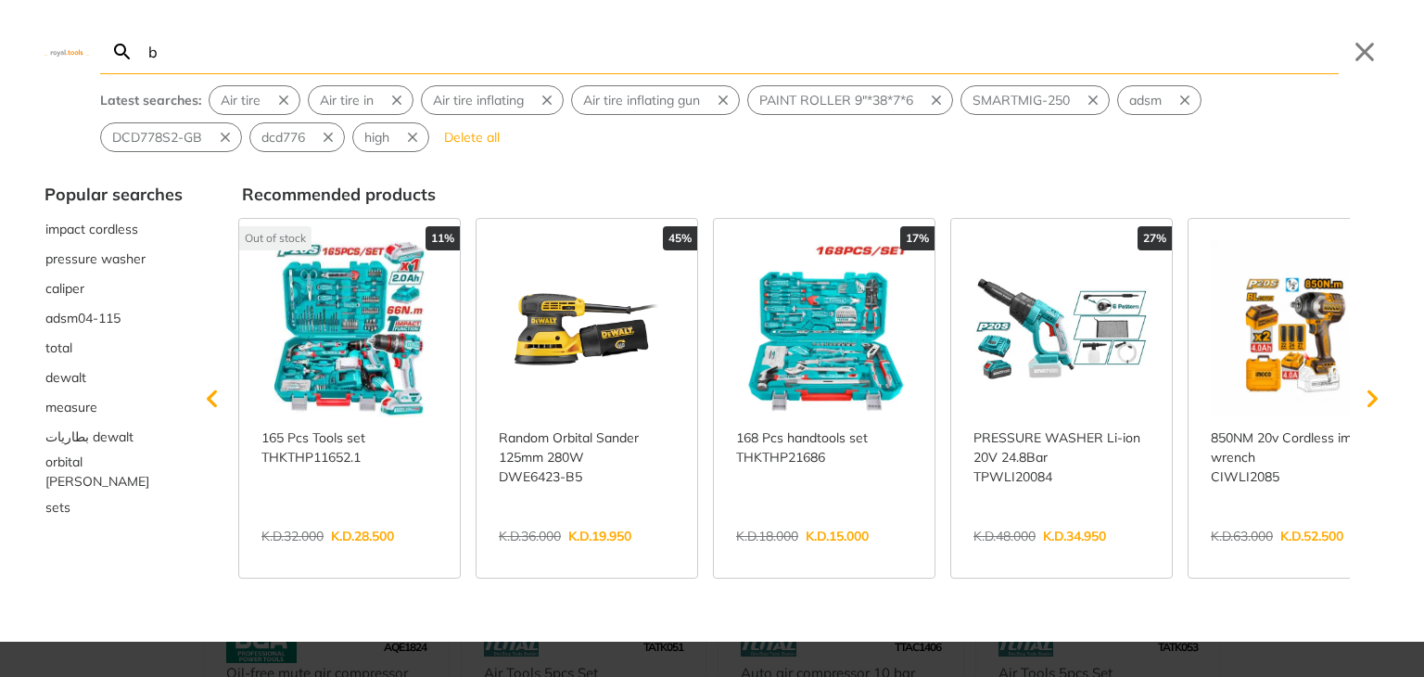
type input "b"
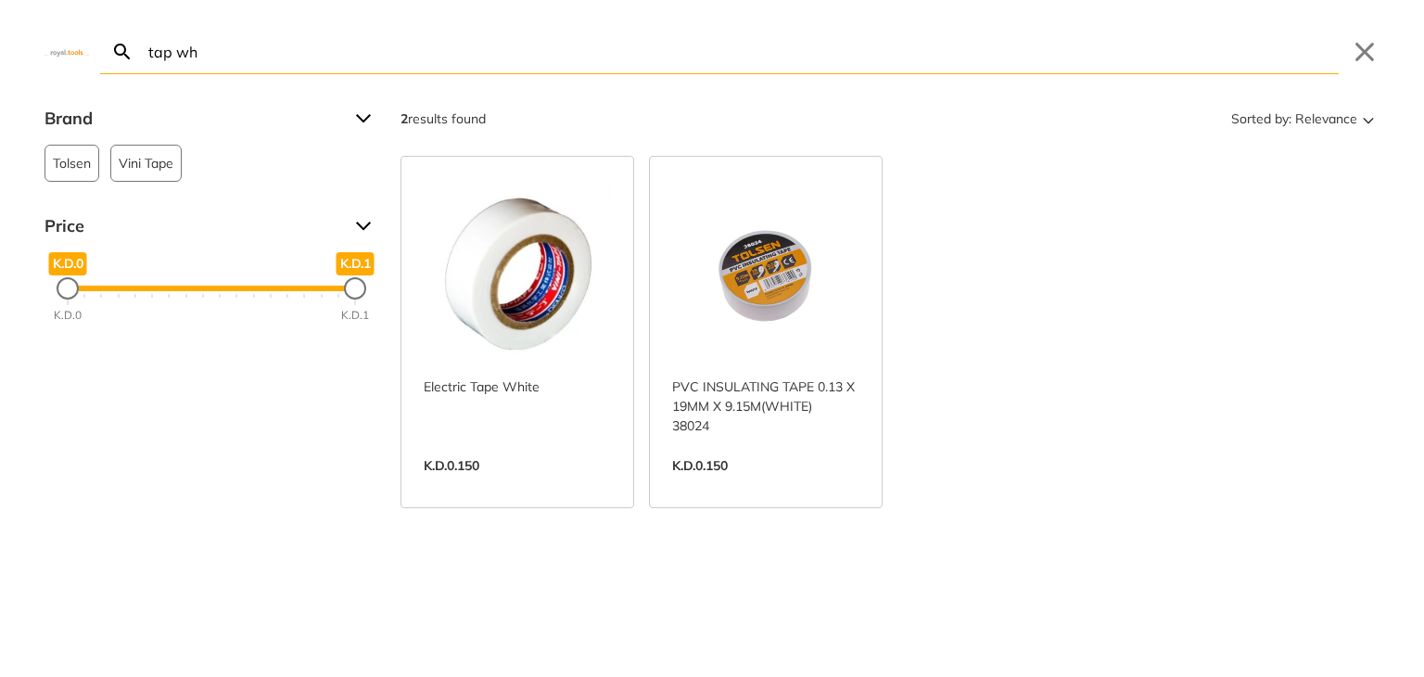
type input "tap wh"
click at [550, 485] on link "View more →" at bounding box center [517, 485] width 187 height 0
drag, startPoint x: 747, startPoint y: 67, endPoint x: 464, endPoint y: 36, distance: 284.4
click at [464, 36] on body "0 0" at bounding box center [712, 338] width 1424 height 677
drag, startPoint x: 461, startPoint y: 57, endPoint x: 81, endPoint y: 59, distance: 380.1
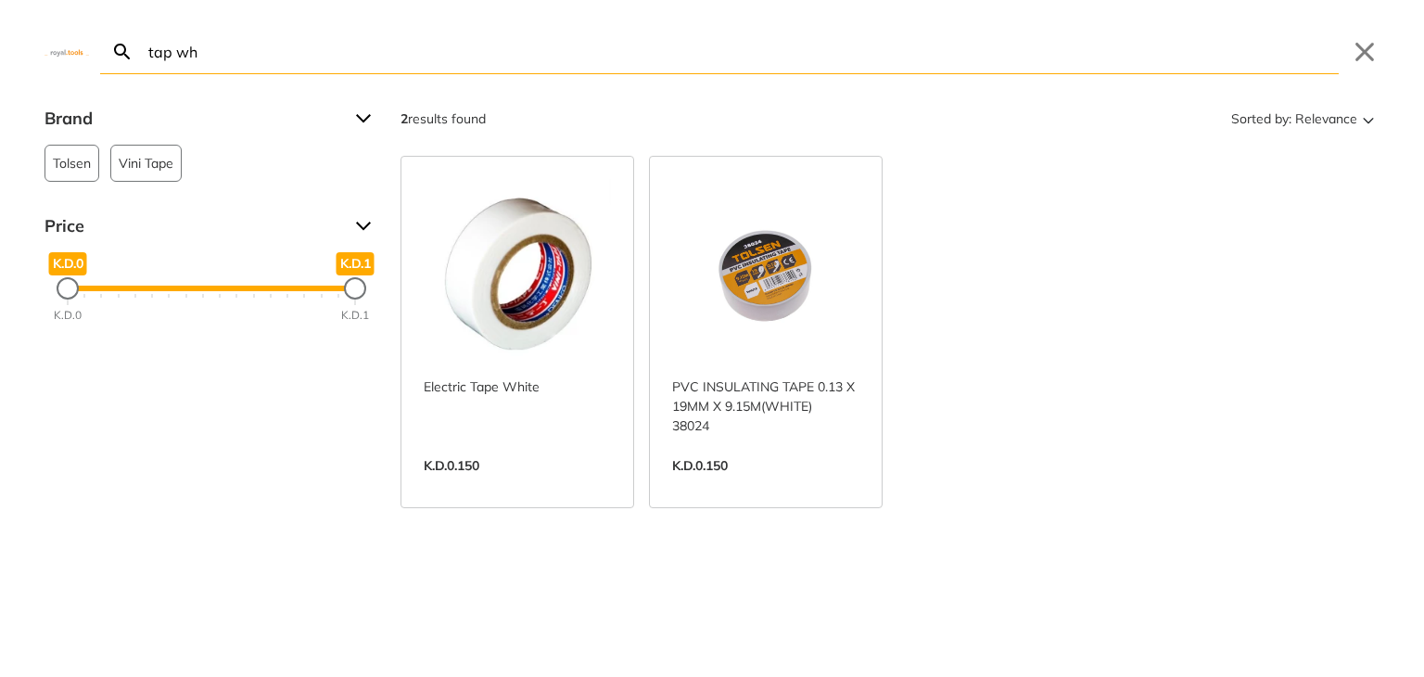
click at [81, 59] on div "tap wh Search Submit Close" at bounding box center [712, 37] width 1424 height 74
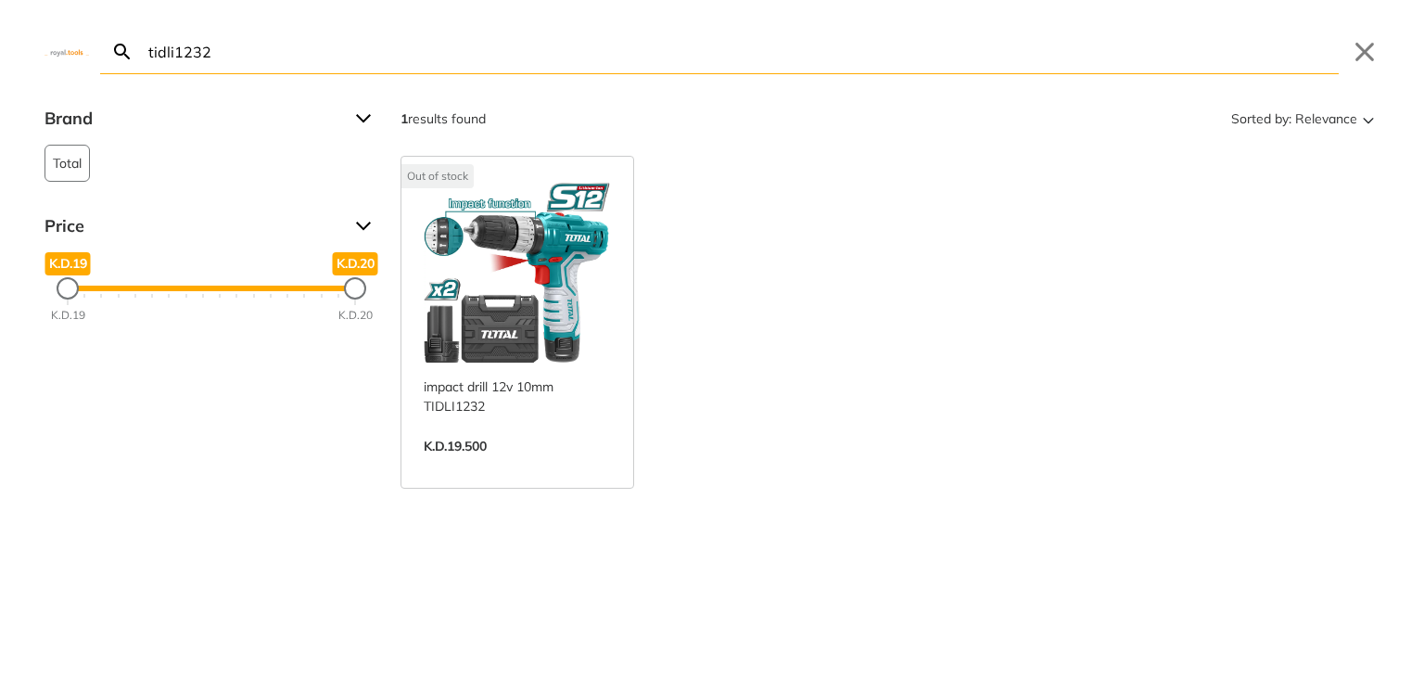
type input "tidli1232"
click at [529, 465] on link "View more →" at bounding box center [517, 465] width 187 height 0
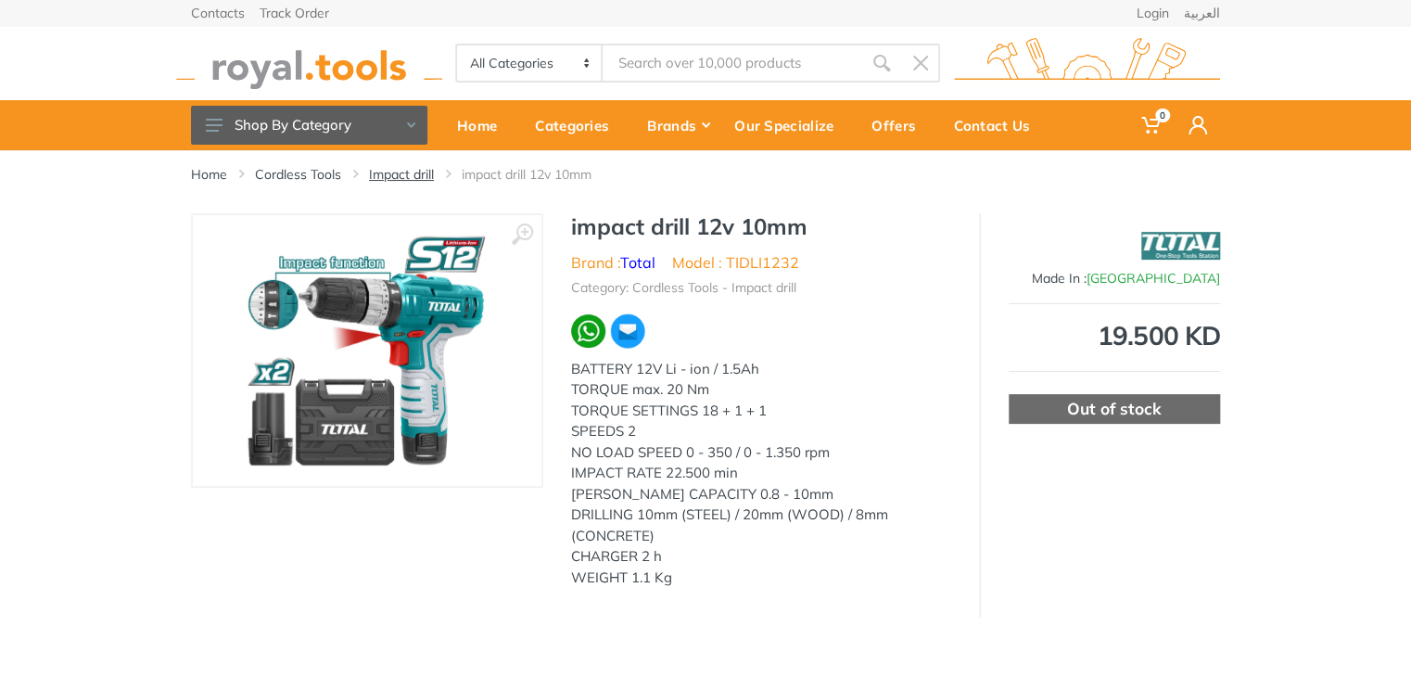
click at [420, 167] on link "Impact drill" at bounding box center [401, 174] width 65 height 19
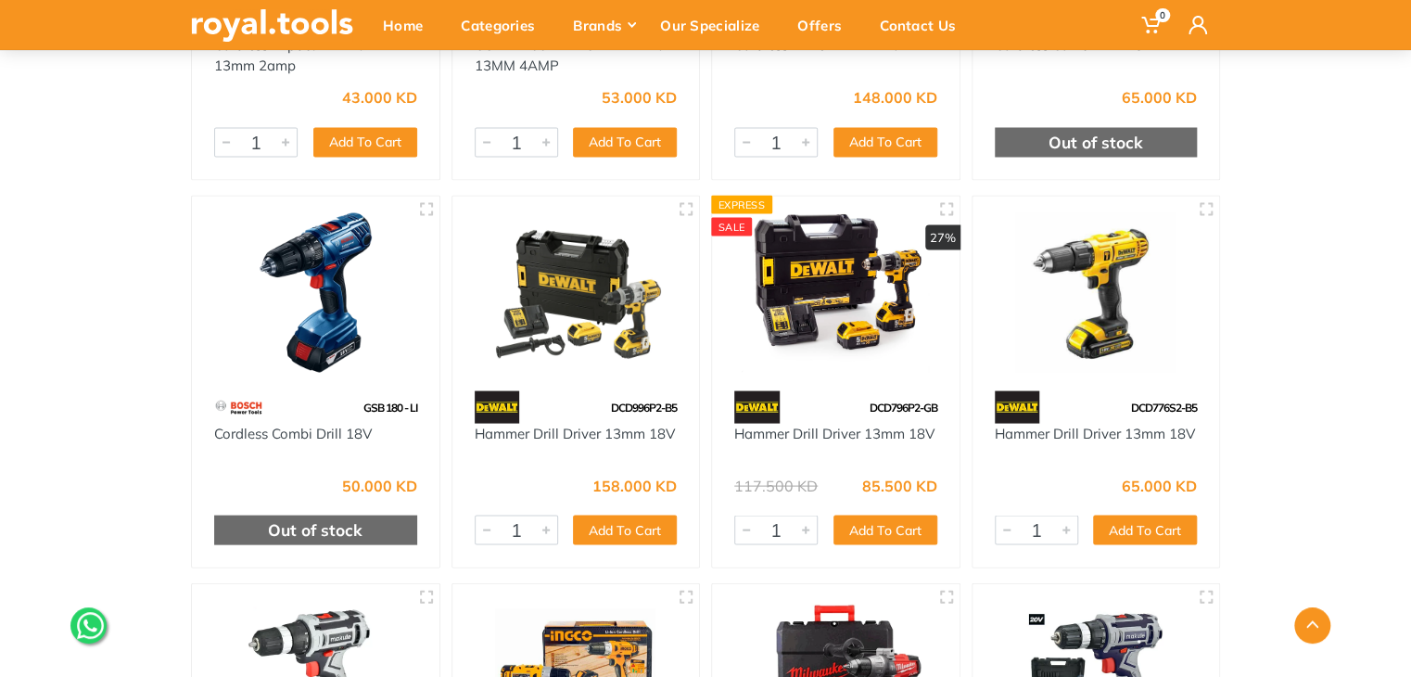
scroll to position [1647, 0]
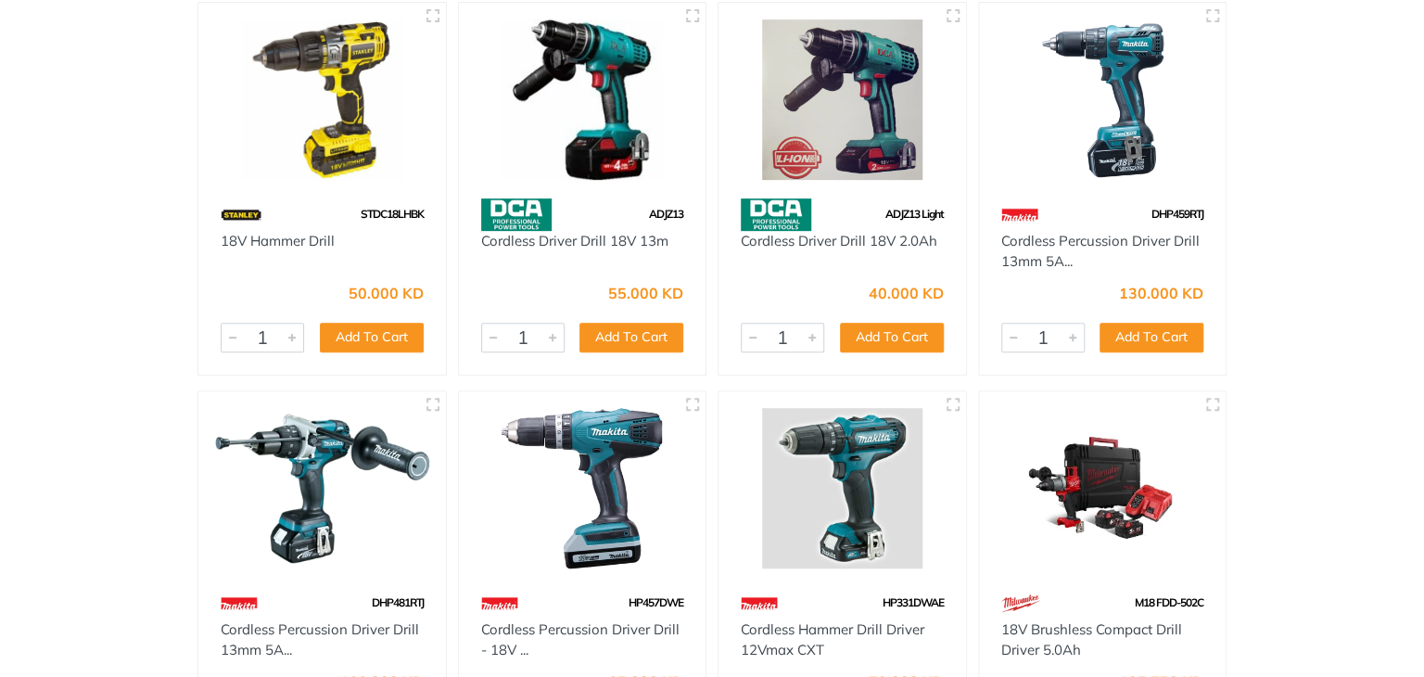
scroll to position [0, 0]
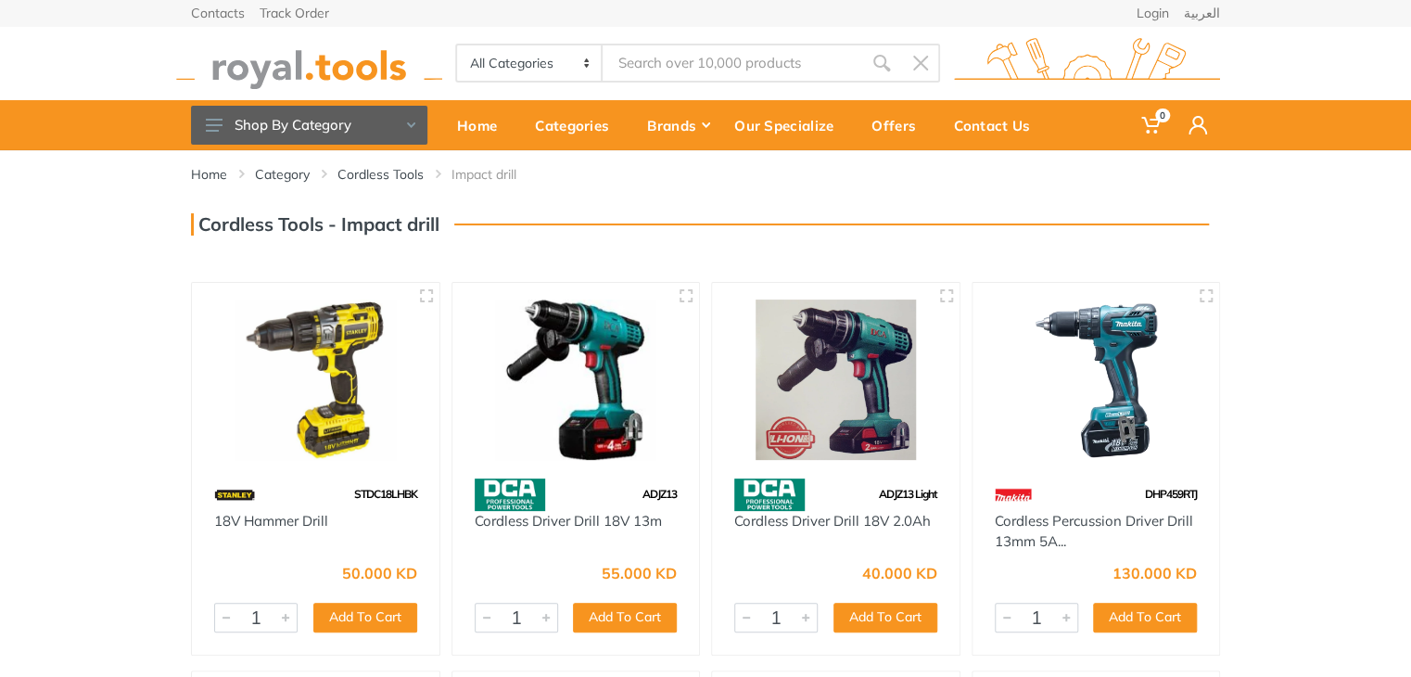
click at [680, 65] on input "Site search" at bounding box center [733, 63] width 260 height 39
type input "5"
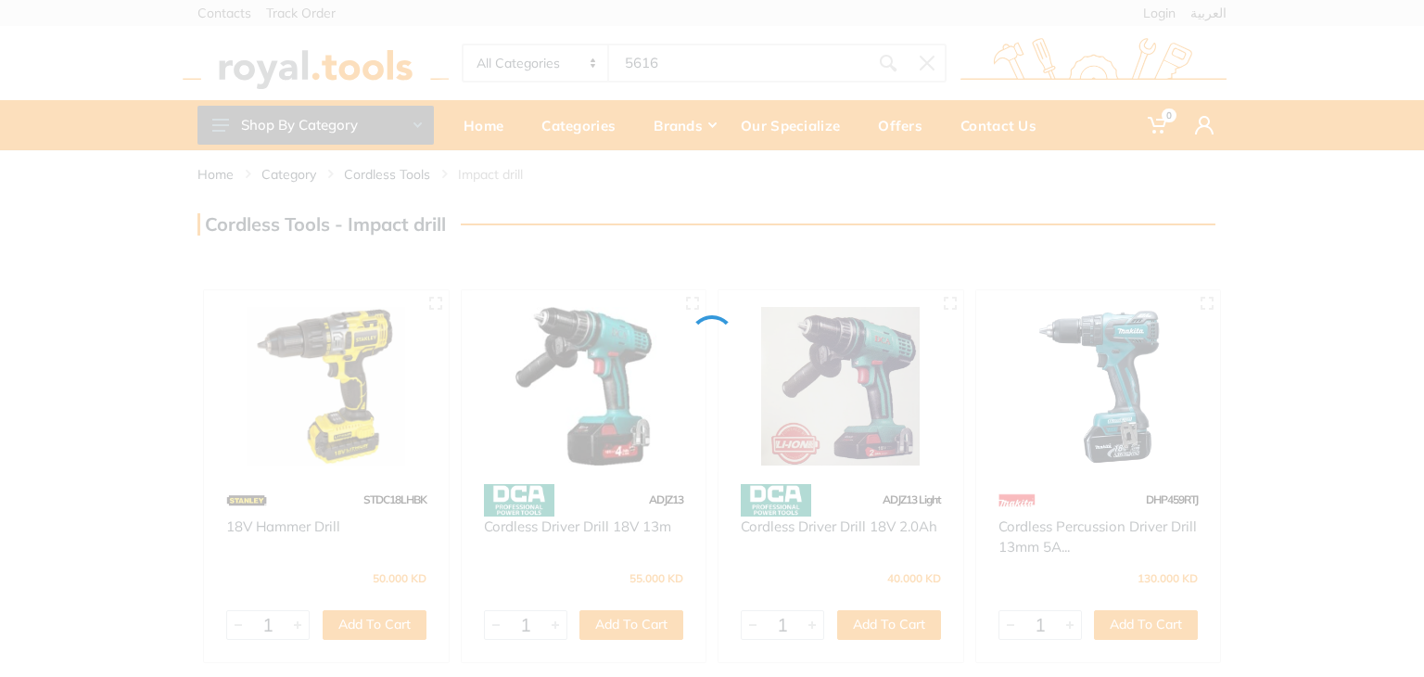
type input "5616"
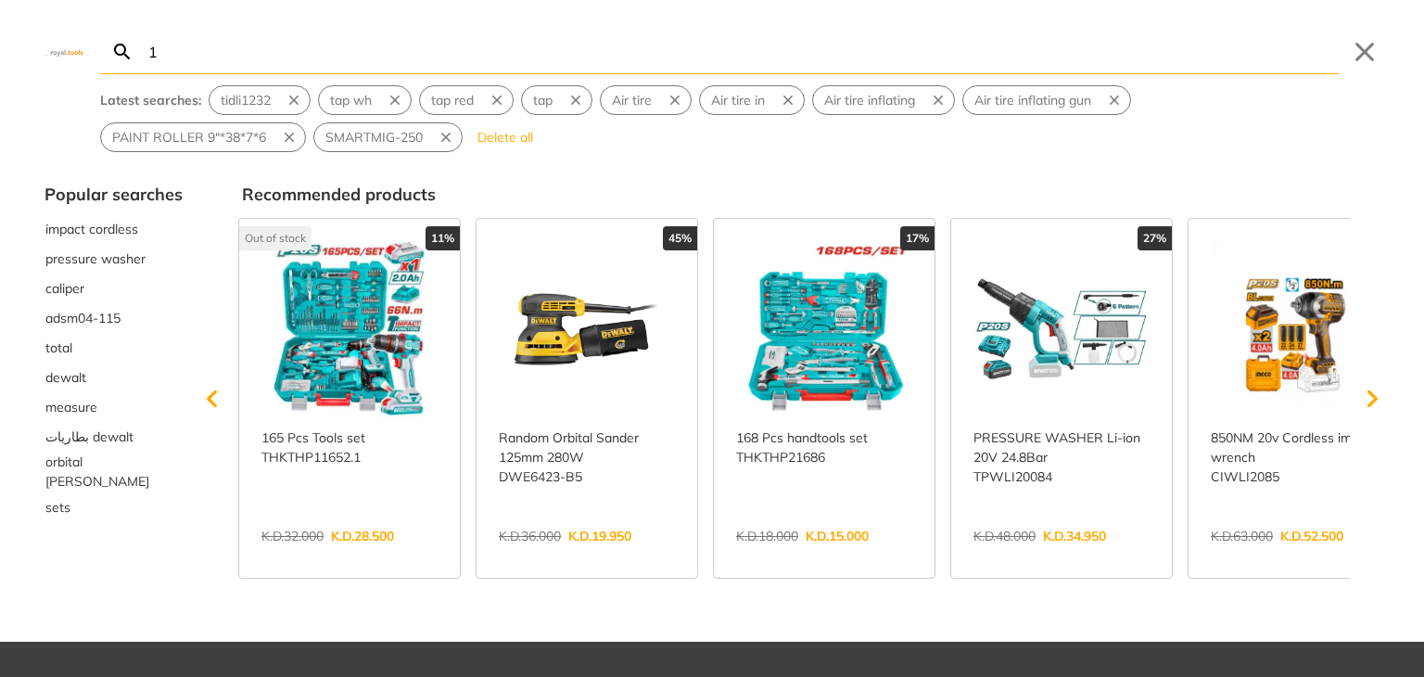
type input "1"
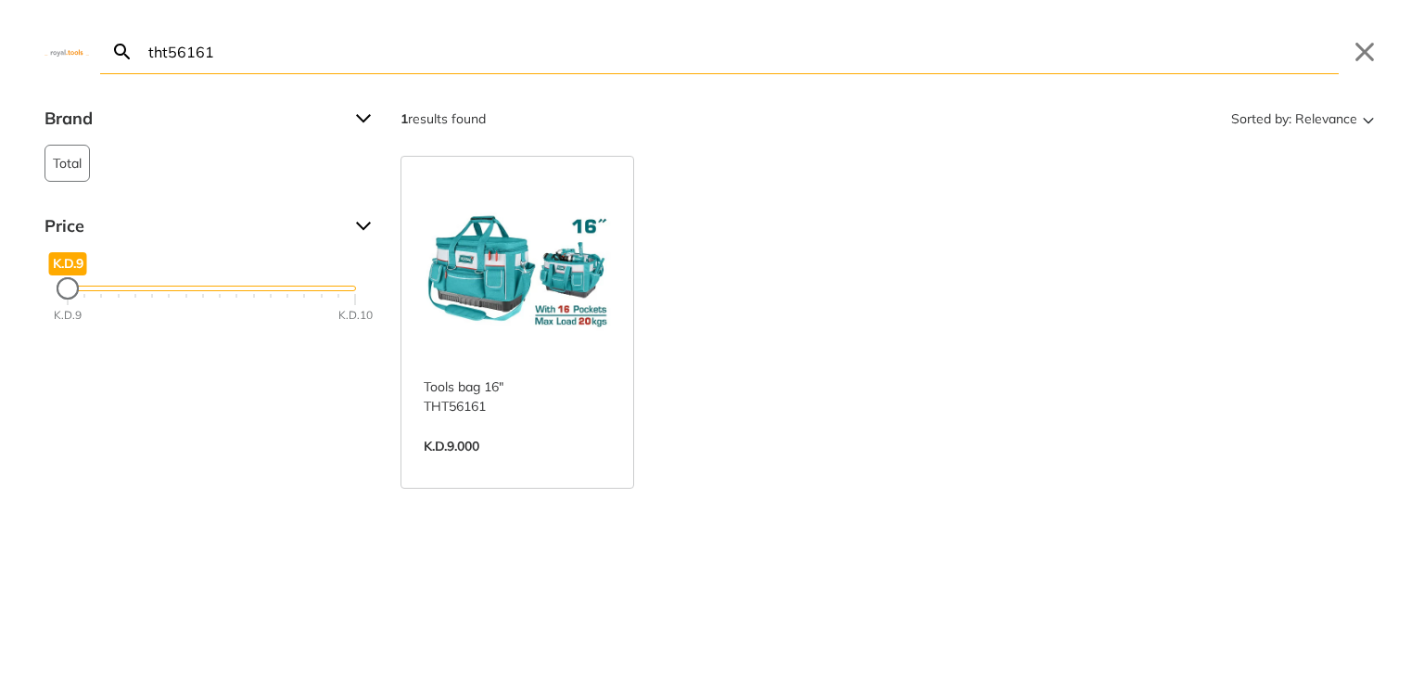
type input "tht56161"
click at [485, 465] on link "View more →" at bounding box center [517, 465] width 187 height 0
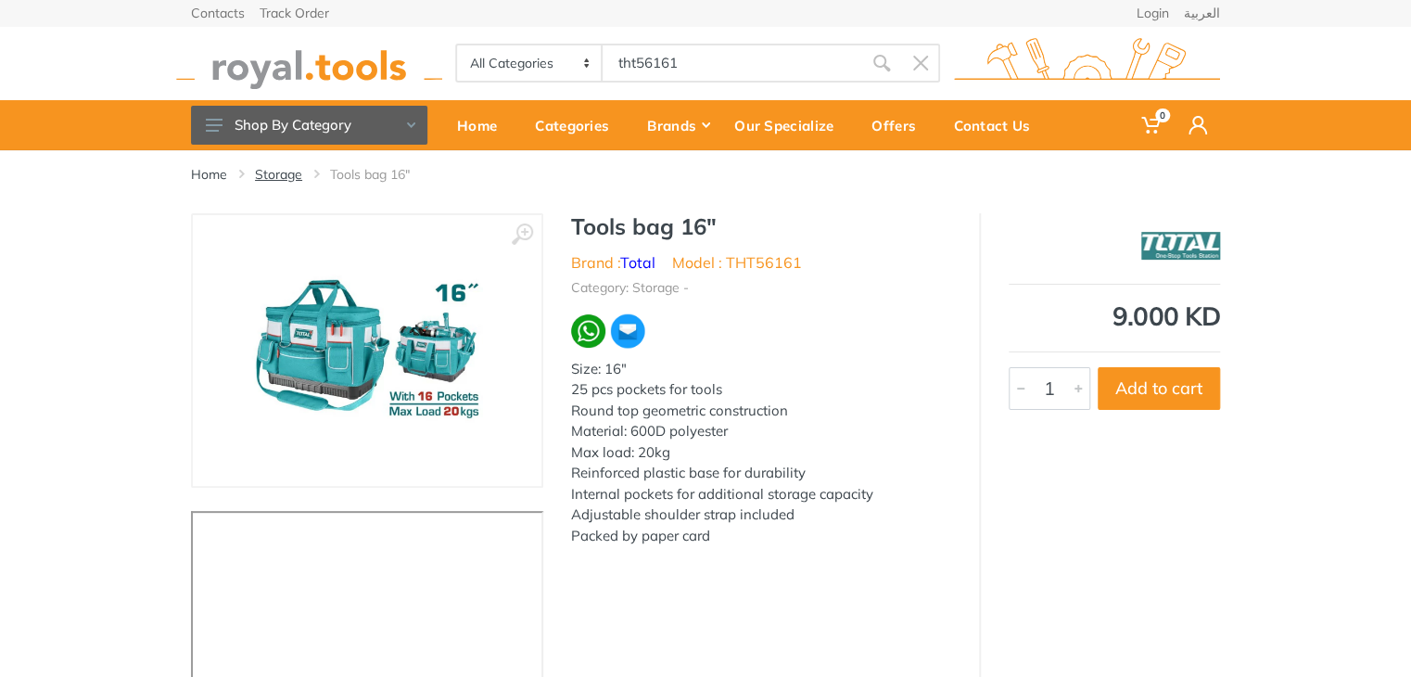
click at [289, 165] on link "Storage" at bounding box center [278, 174] width 47 height 19
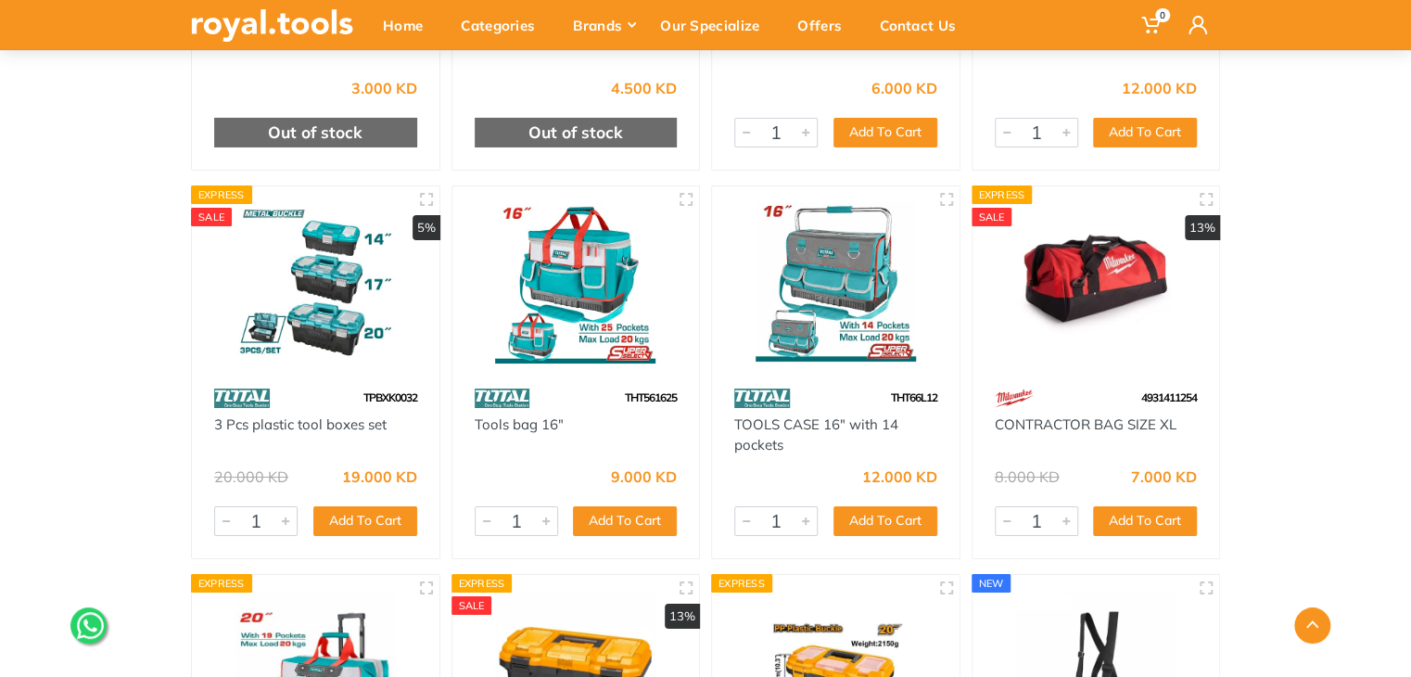
scroll to position [3241, 0]
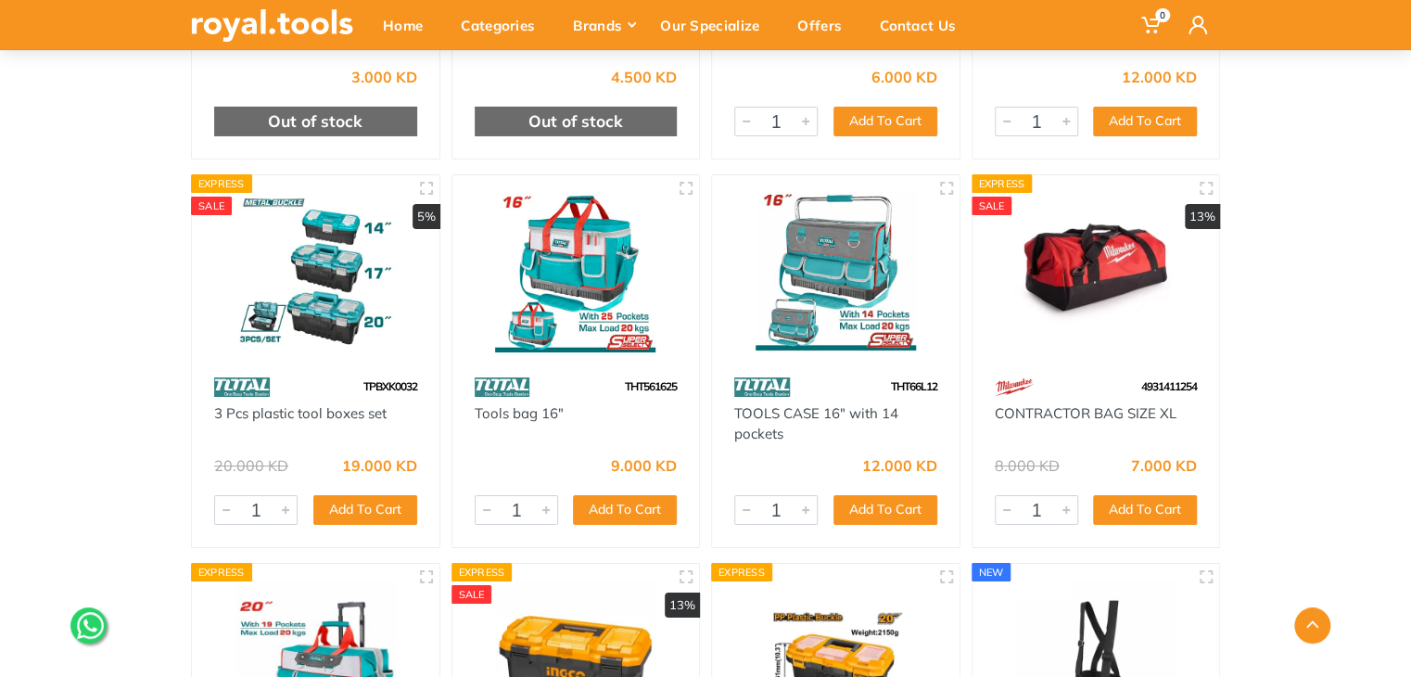
drag, startPoint x: 1420, startPoint y: 447, endPoint x: 1392, endPoint y: 668, distance: 223.4
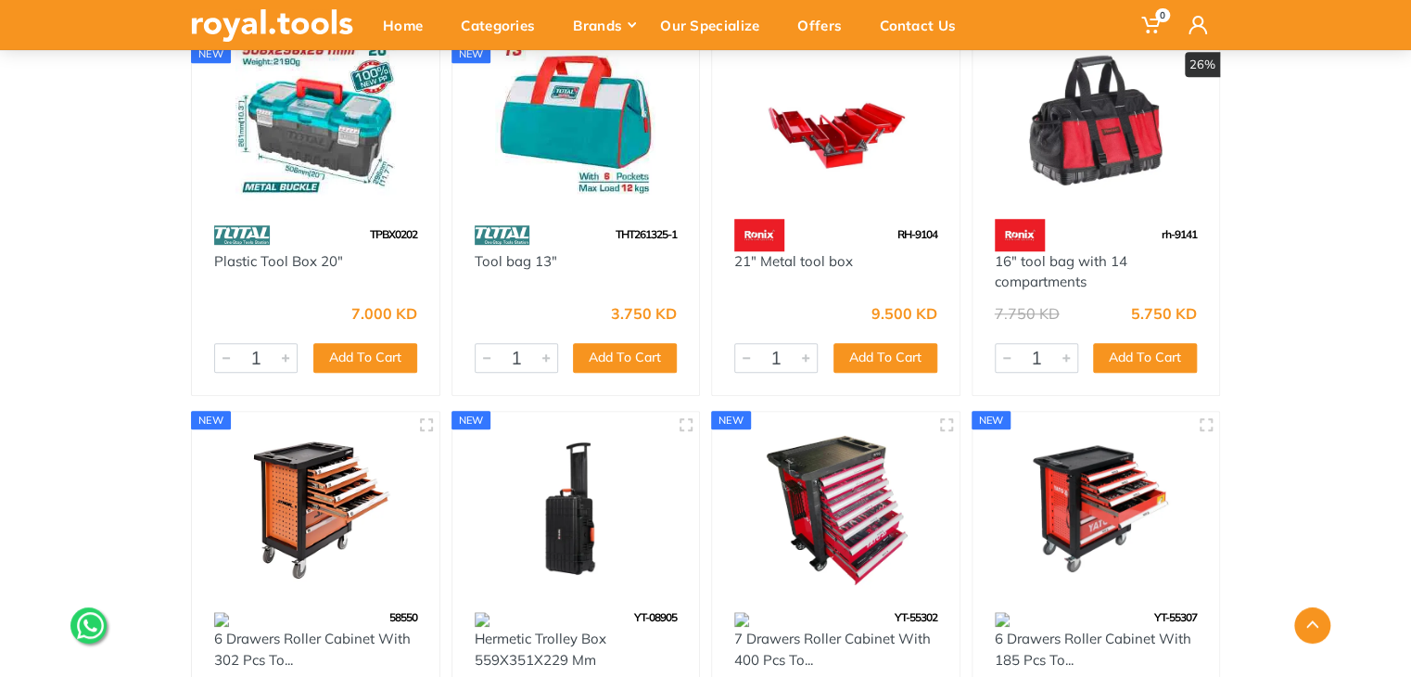
scroll to position [4138, 0]
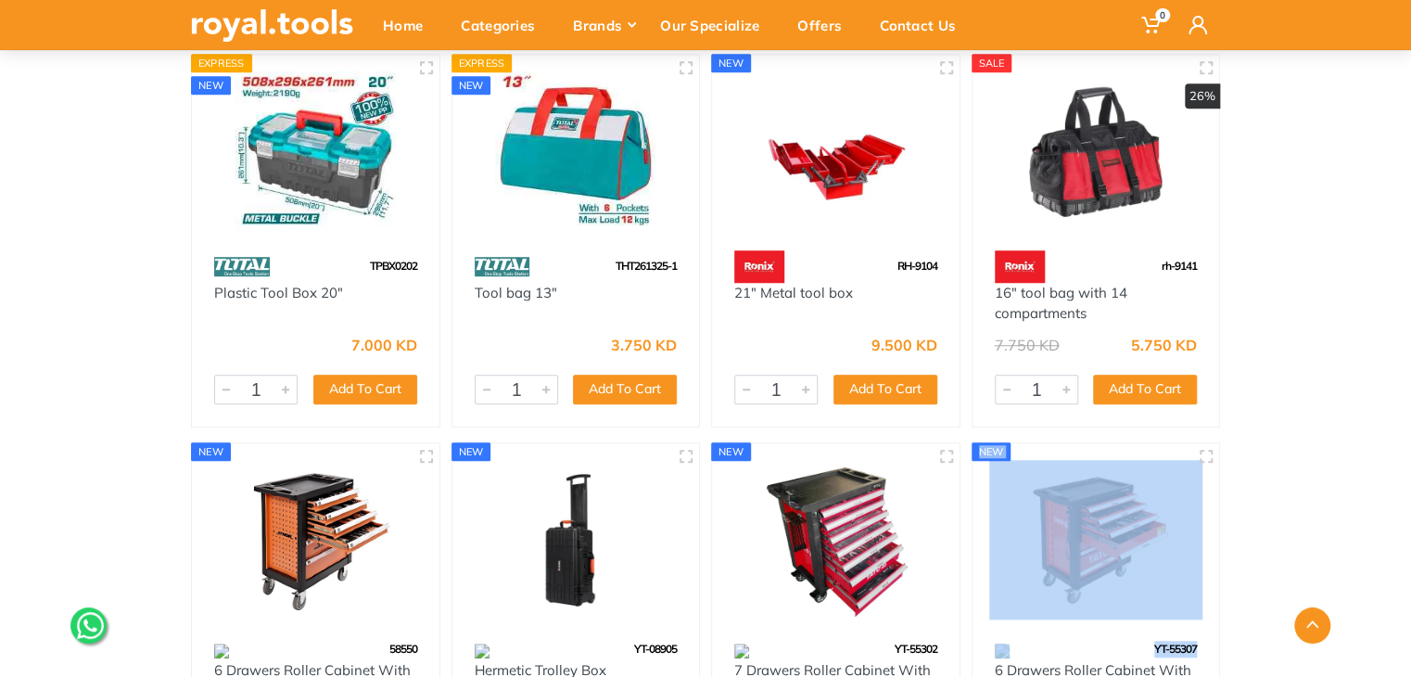
drag, startPoint x: 1409, startPoint y: 555, endPoint x: 1391, endPoint y: 644, distance: 90.9
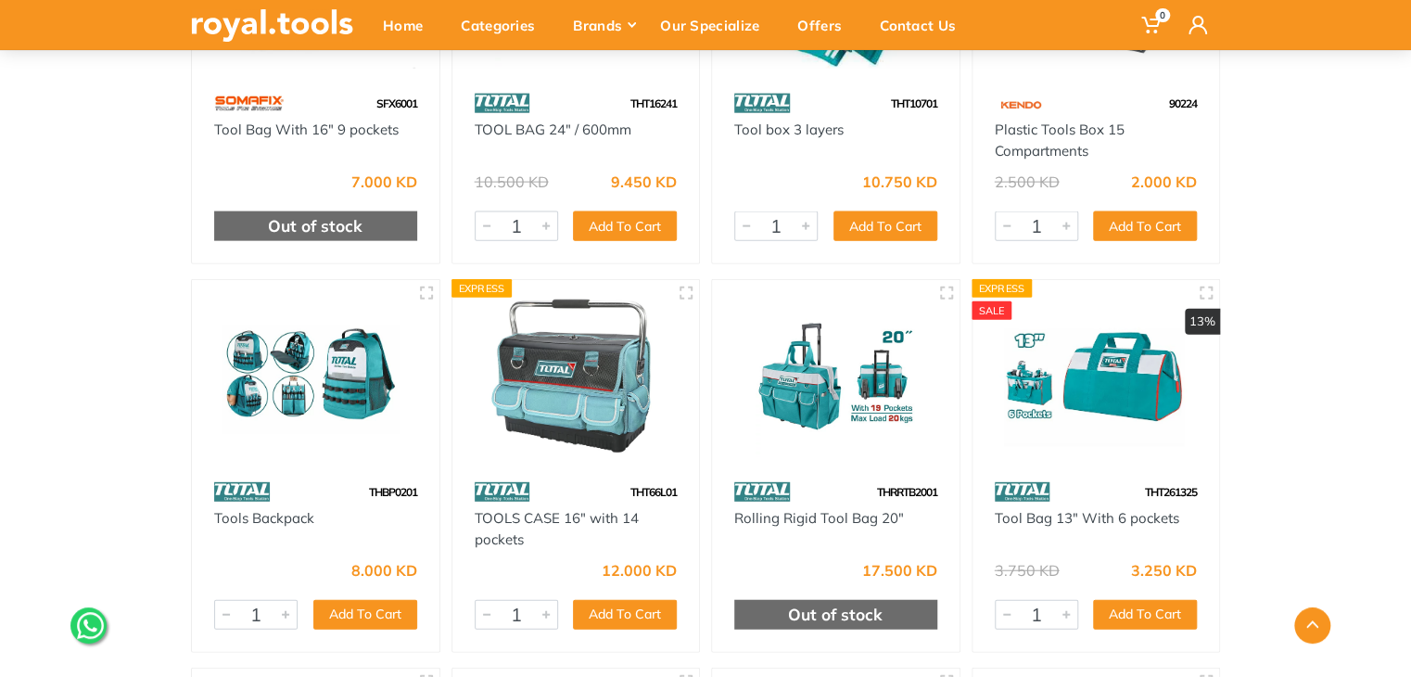
scroll to position [1977, 0]
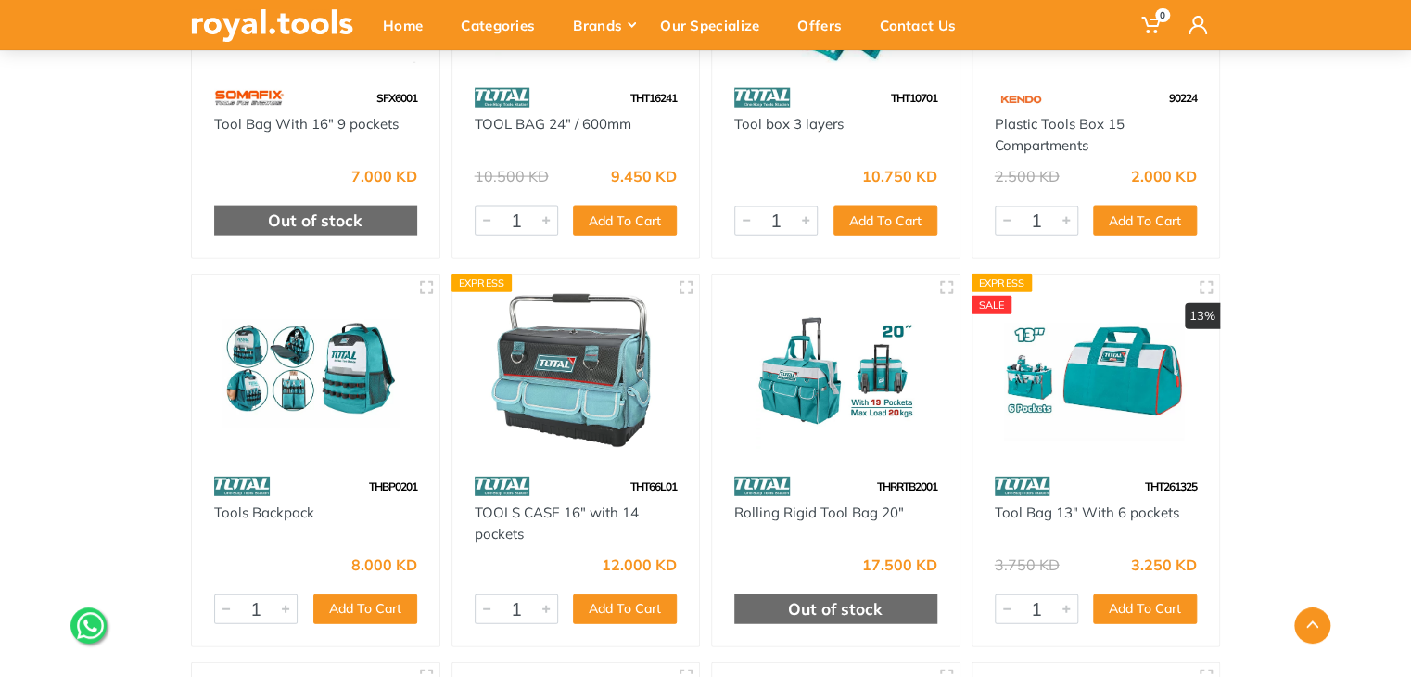
click at [642, 353] on img at bounding box center [576, 371] width 214 height 160
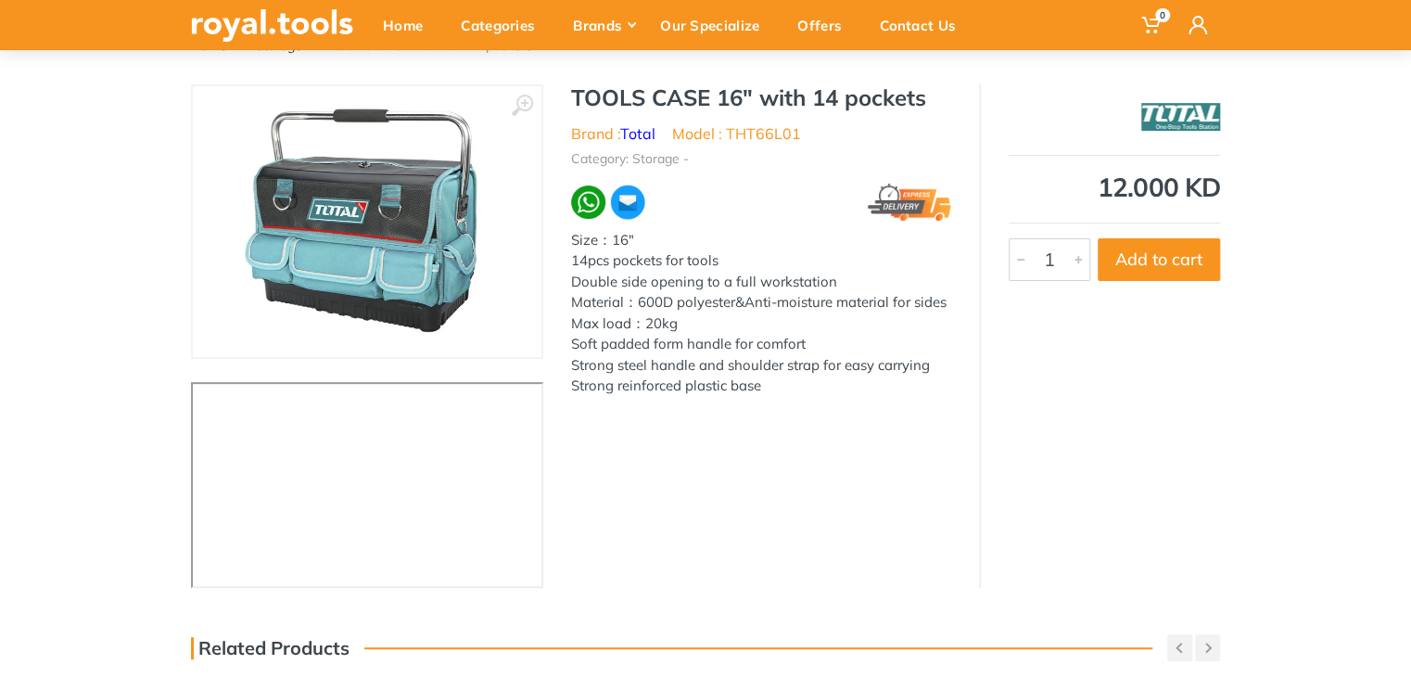
scroll to position [121, 0]
